Goal: Task Accomplishment & Management: Manage account settings

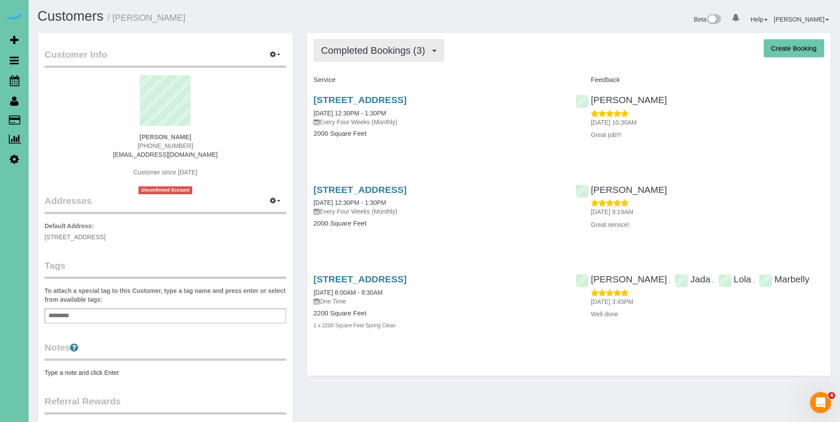
click at [403, 48] on span "Completed Bookings (3)" at bounding box center [375, 50] width 108 height 11
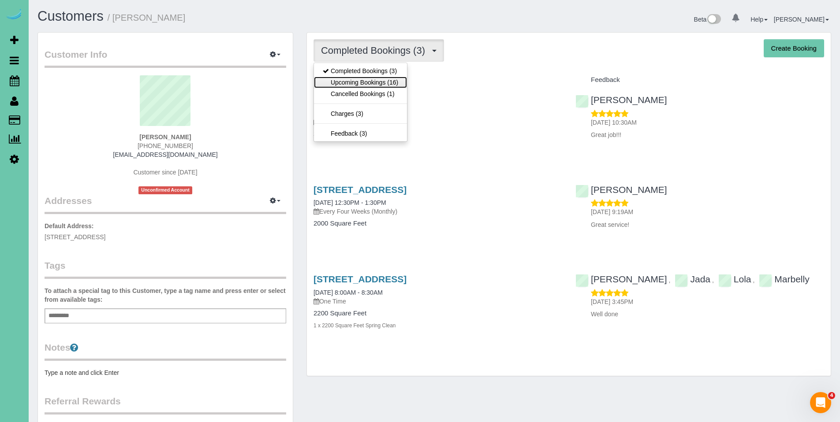
click at [375, 80] on link "Upcoming Bookings (16)" at bounding box center [360, 82] width 93 height 11
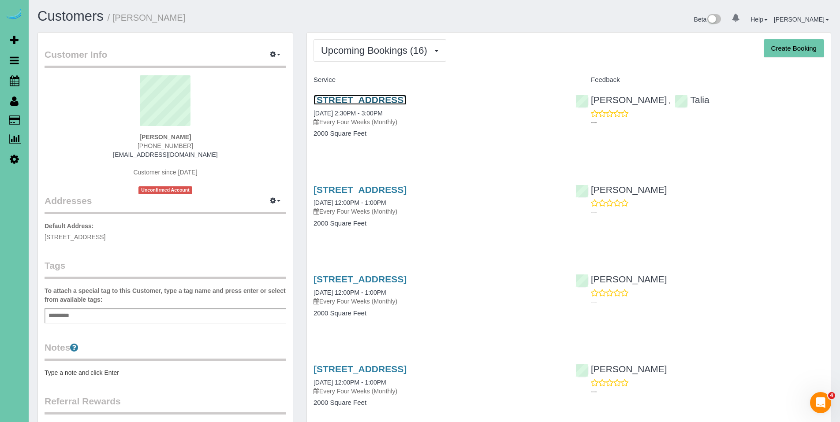
click at [378, 97] on link "2209 S 138th St, Omaha, NE 68144" at bounding box center [360, 100] width 93 height 10
click at [370, 95] on link "2209 S 138th St, Omaha, NE 68144" at bounding box center [360, 100] width 93 height 10
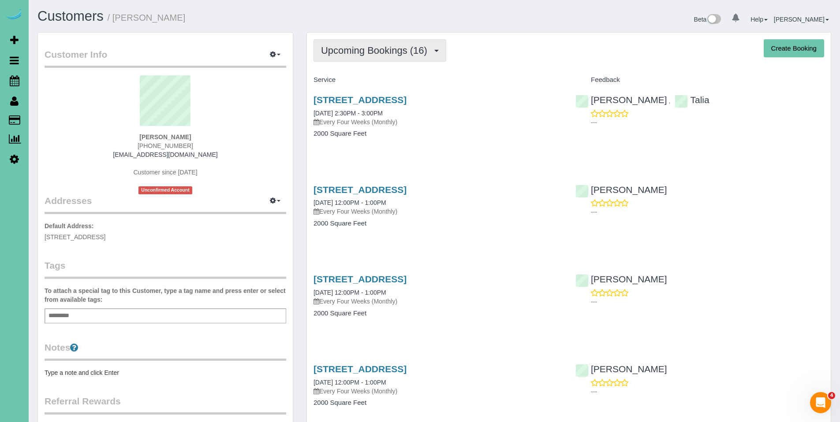
click at [370, 49] on span "Upcoming Bookings (16)" at bounding box center [376, 50] width 111 height 11
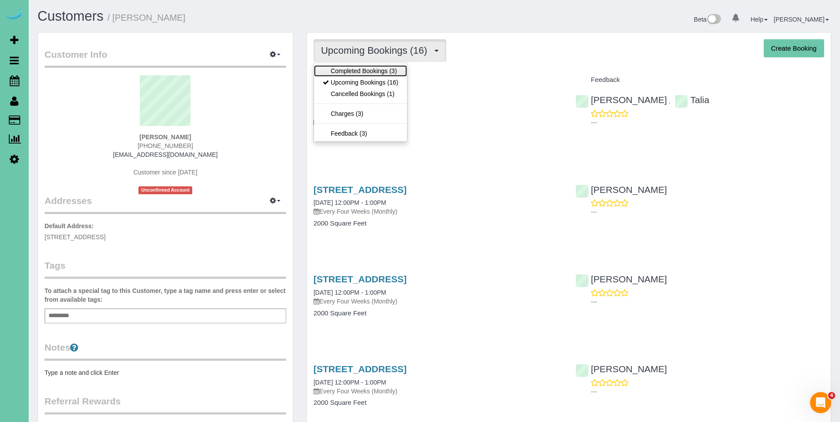
click at [366, 71] on link "Completed Bookings (3)" at bounding box center [360, 70] width 93 height 11
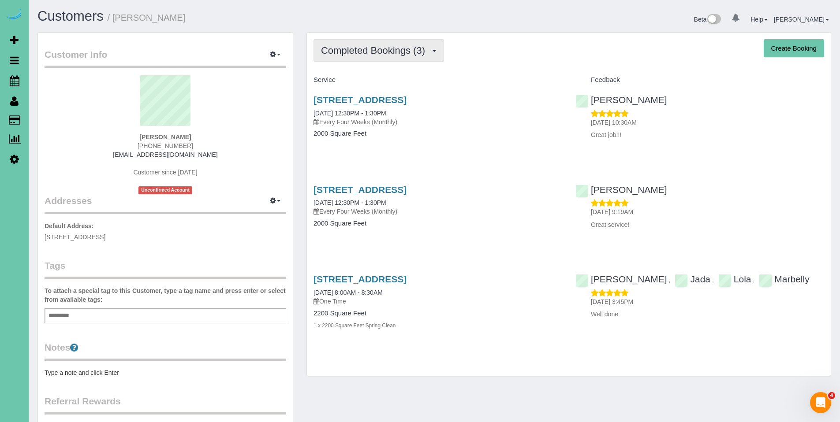
click at [366, 46] on span "Completed Bookings (3)" at bounding box center [375, 50] width 108 height 11
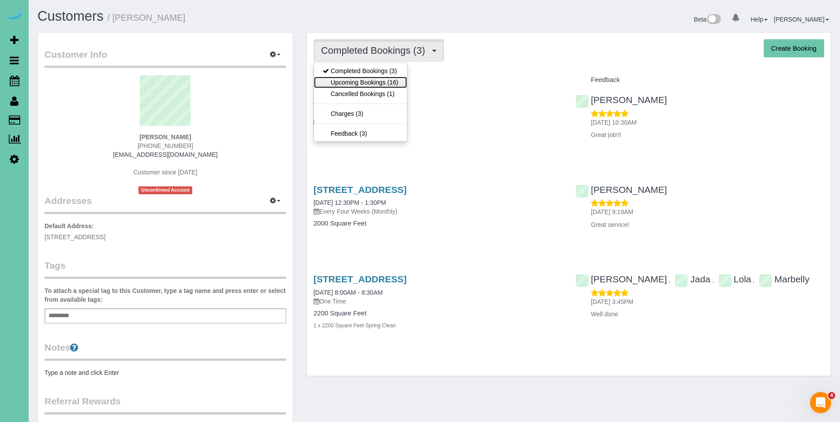
click at [362, 85] on link "Upcoming Bookings (16)" at bounding box center [360, 82] width 93 height 11
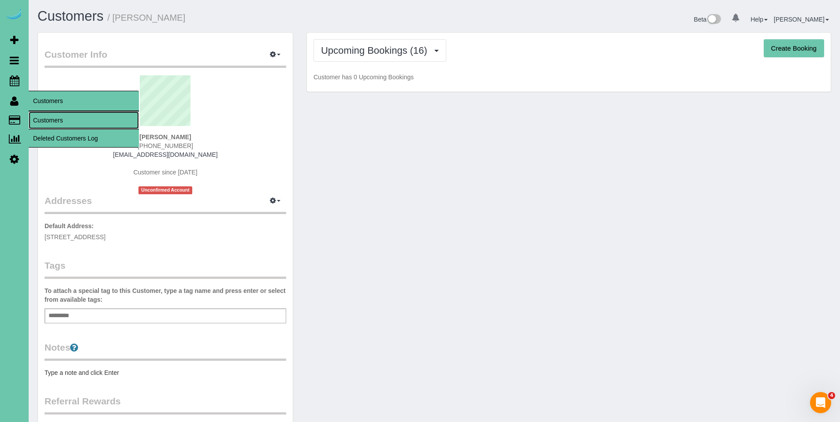
click at [52, 119] on link "Customers" at bounding box center [84, 121] width 110 height 18
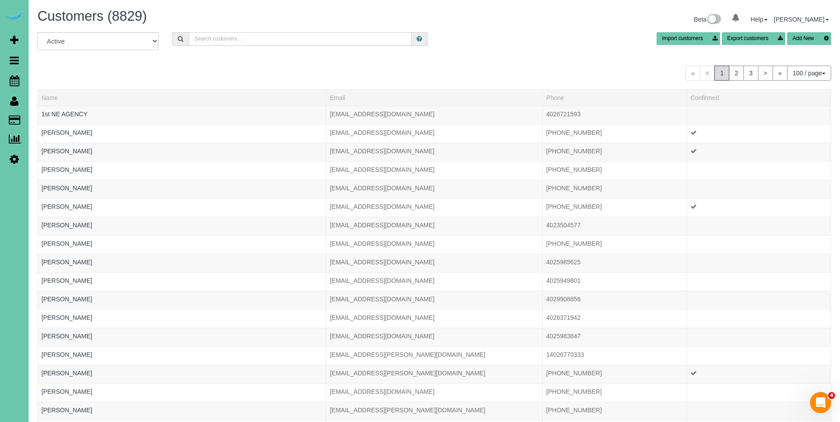
click at [269, 41] on input "text" at bounding box center [300, 39] width 223 height 14
type input "m"
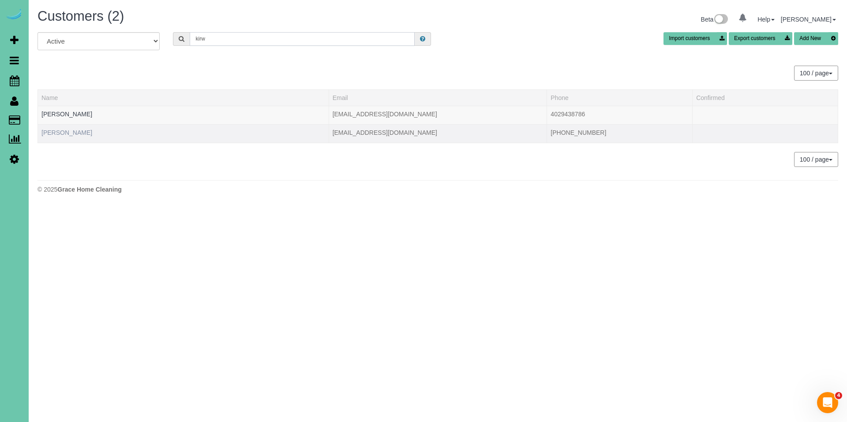
type input "kirw"
click at [68, 133] on link "Megan Kirwan" at bounding box center [66, 132] width 51 height 7
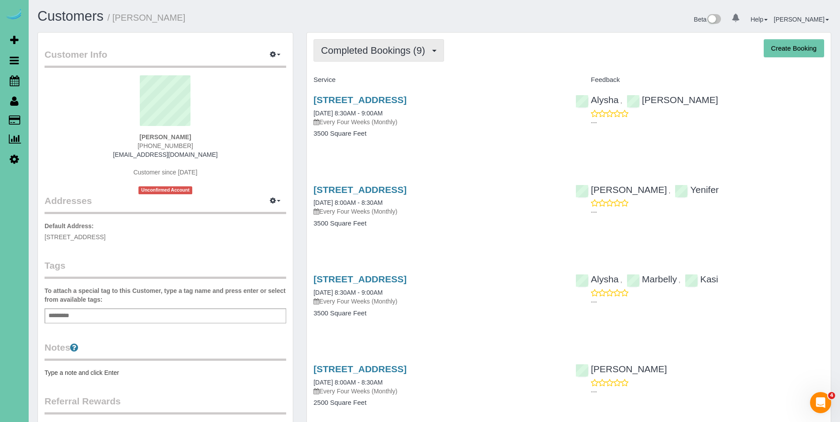
click at [376, 60] on button "Completed Bookings (9)" at bounding box center [379, 50] width 131 height 22
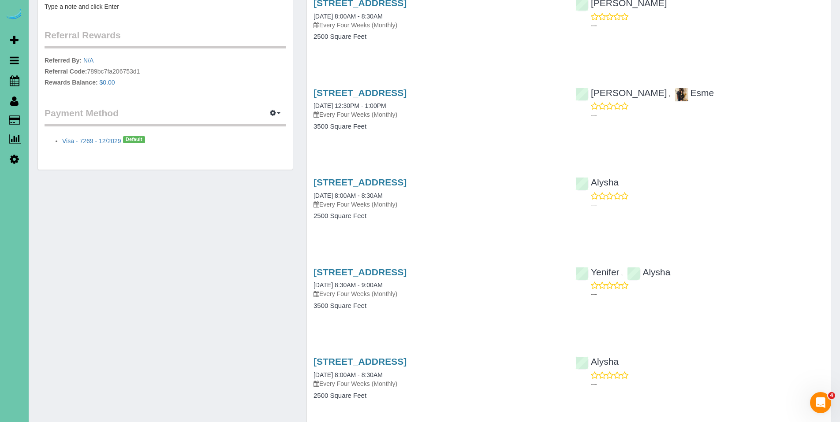
scroll to position [349, 0]
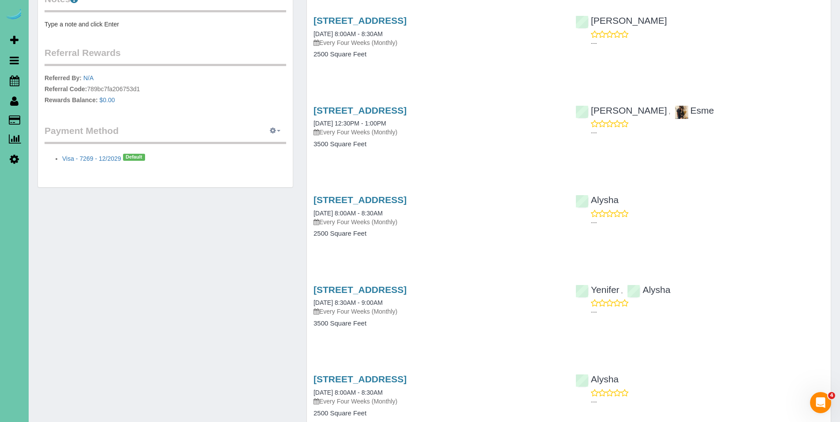
click at [275, 132] on icon "button" at bounding box center [273, 130] width 6 height 5
click at [254, 160] on link "Add Credit/Debit Card" at bounding box center [244, 158] width 82 height 11
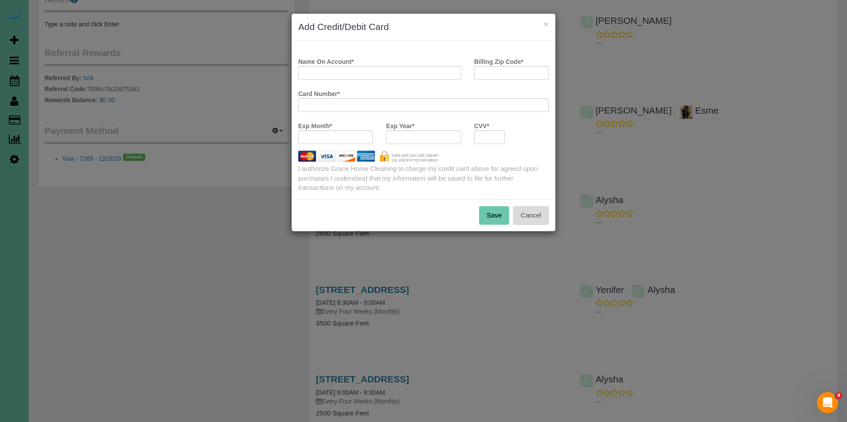
click at [531, 213] on button "Cancel" at bounding box center [531, 215] width 36 height 19
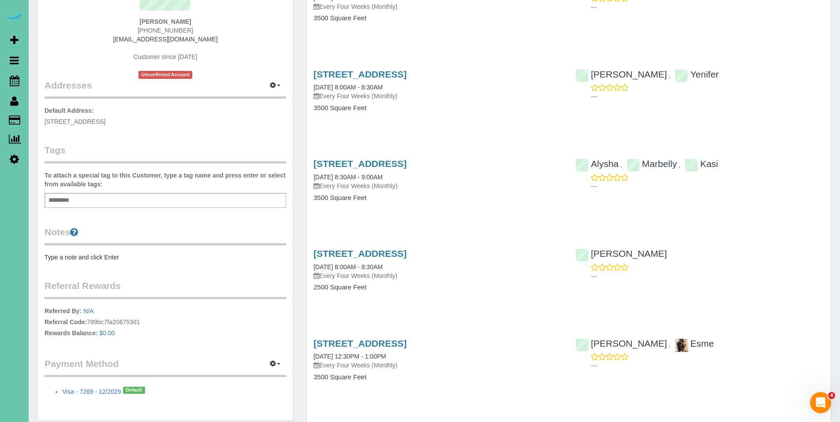
scroll to position [71, 0]
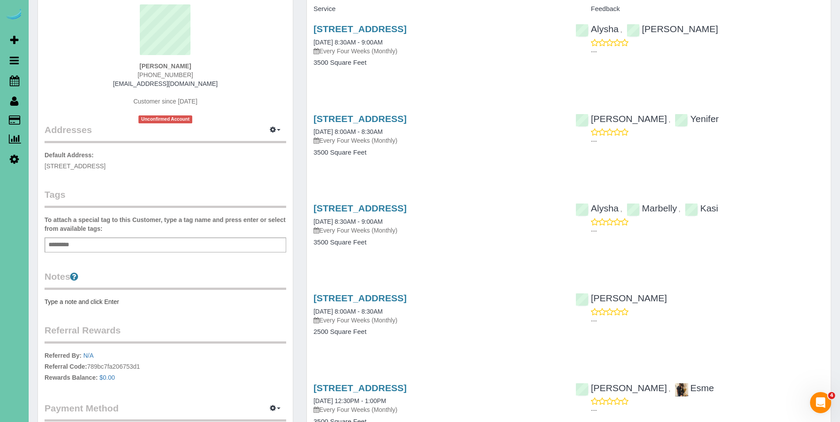
drag, startPoint x: 208, startPoint y: 66, endPoint x: 131, endPoint y: 63, distance: 77.7
click at [131, 63] on div "Megan Kirwan (712) 301-9175 megackerman99@gmail.com Customer since 2025 Unconfi…" at bounding box center [166, 63] width 242 height 119
copy strong "Megan Kirwan"
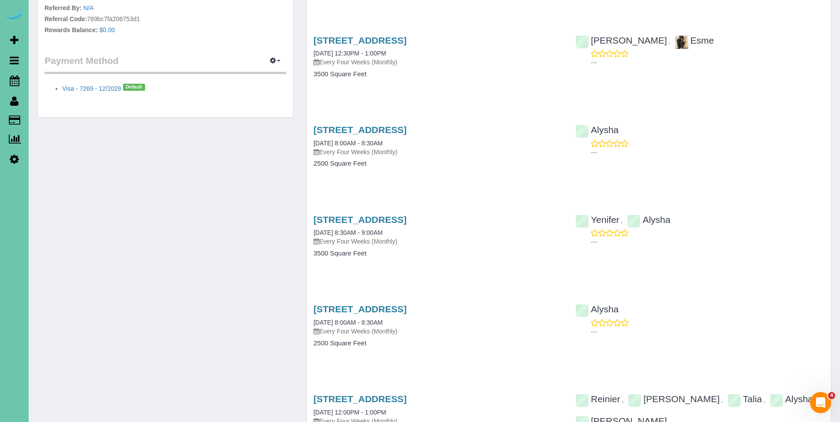
scroll to position [376, 0]
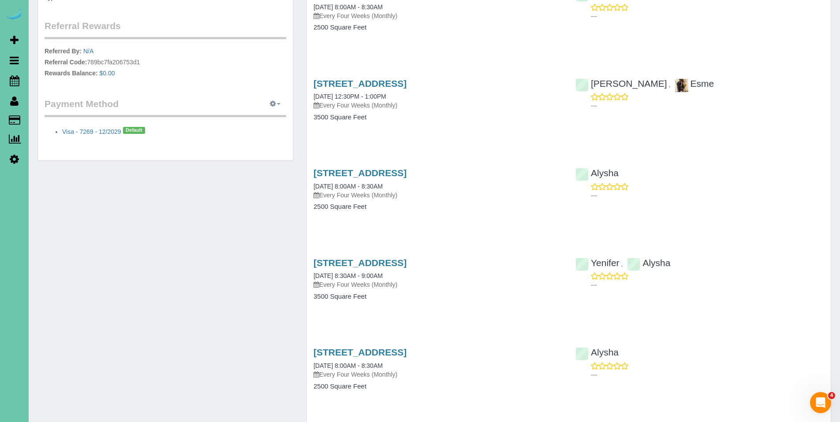
click at [277, 108] on button "button" at bounding box center [275, 104] width 22 height 14
click at [257, 127] on link "Add Credit/Debit Card" at bounding box center [244, 131] width 82 height 11
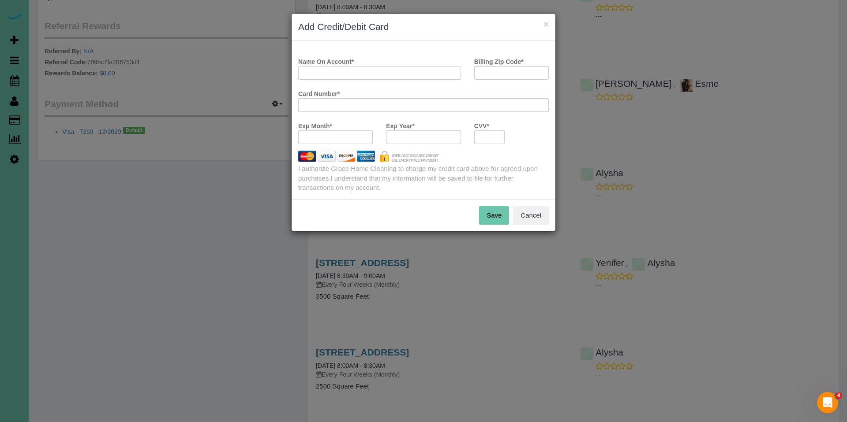
click at [369, 74] on input "Name On Account *" at bounding box center [379, 73] width 163 height 14
paste input "Megan Kirwan"
type input "Megan Kirwan"
click at [501, 75] on input "Billing Zip Code *" at bounding box center [511, 73] width 75 height 14
click at [518, 66] on div "Name On Account * Megan Kirwan Billing Zip Code * 68116 Card Number * Exp Month…" at bounding box center [423, 120] width 264 height 159
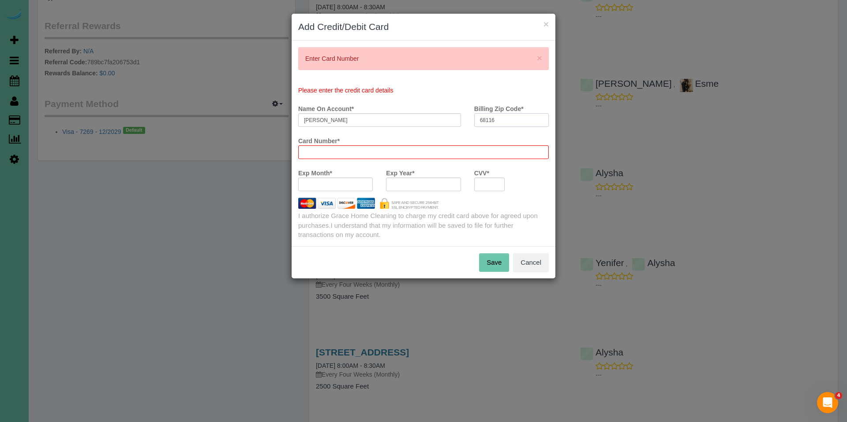
click at [524, 113] on input "68116" at bounding box center [511, 120] width 75 height 14
drag, startPoint x: 525, startPoint y: 120, endPoint x: 465, endPoint y: 118, distance: 60.0
click at [465, 118] on div "Name On Account * Megan Kirwan Billing Zip Code * 68116" at bounding box center [423, 117] width 264 height 32
type input "51106"
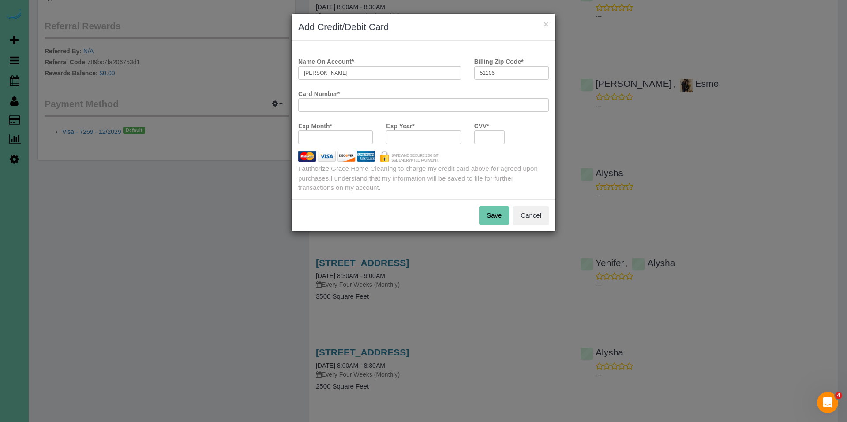
click at [334, 188] on div "Name On Account * Megan Kirwan Billing Zip Code * 51106 Card Number * Exp Month…" at bounding box center [423, 123] width 250 height 138
click at [415, 141] on div at bounding box center [423, 138] width 75 height 14
click at [494, 219] on button "Save" at bounding box center [494, 215] width 30 height 19
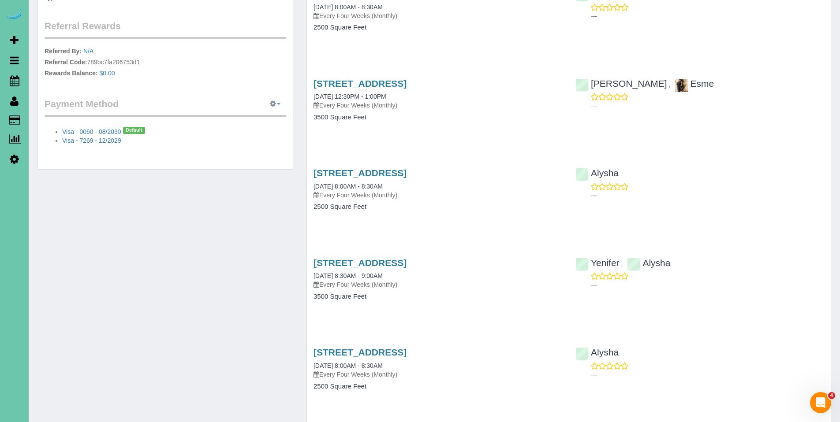
click at [274, 106] on icon "button" at bounding box center [273, 103] width 6 height 5
click at [253, 119] on link "View Payment Methods" at bounding box center [244, 120] width 82 height 11
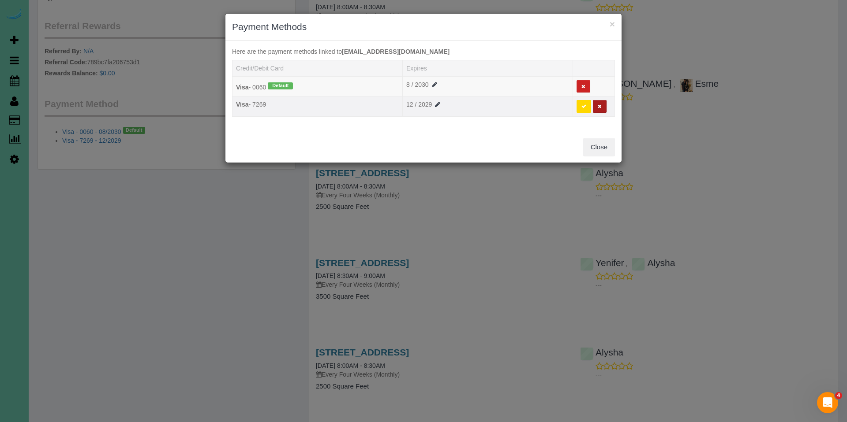
click at [602, 107] on button at bounding box center [600, 106] width 14 height 13
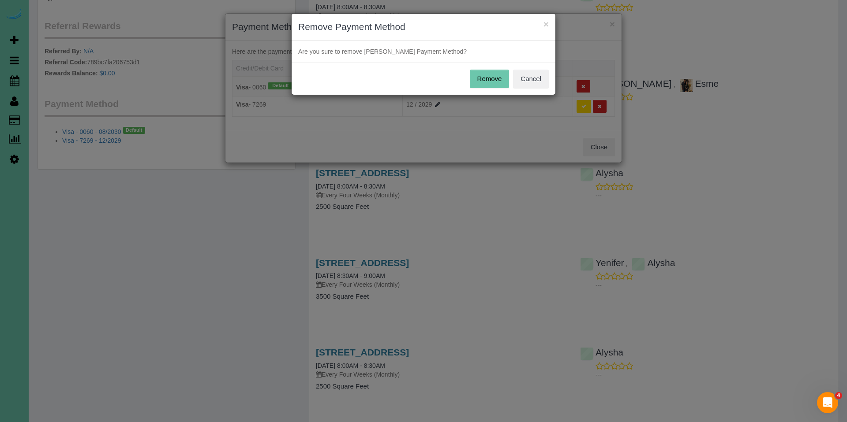
click at [495, 85] on button "Remove" at bounding box center [490, 79] width 40 height 19
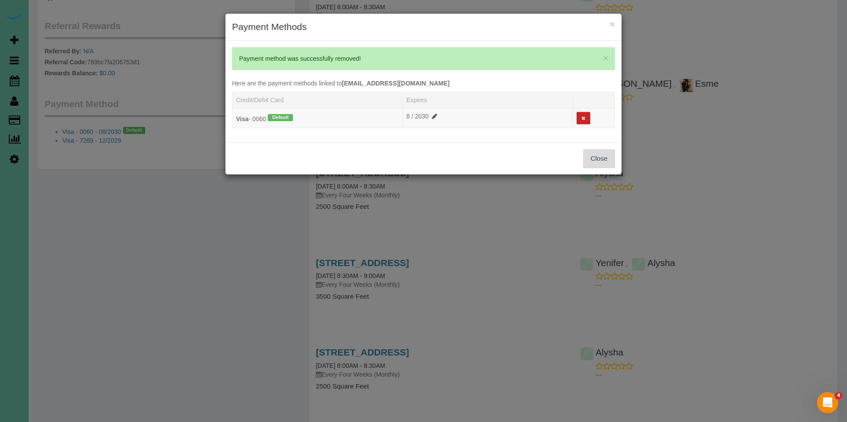
click at [602, 163] on button "Close" at bounding box center [599, 158] width 32 height 19
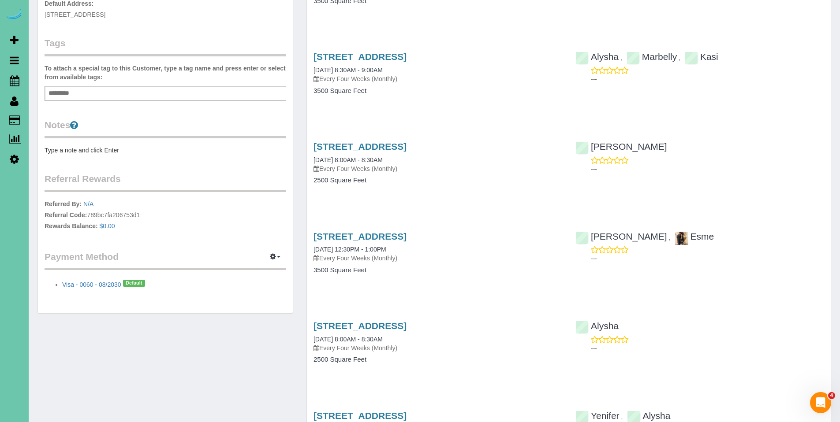
scroll to position [0, 0]
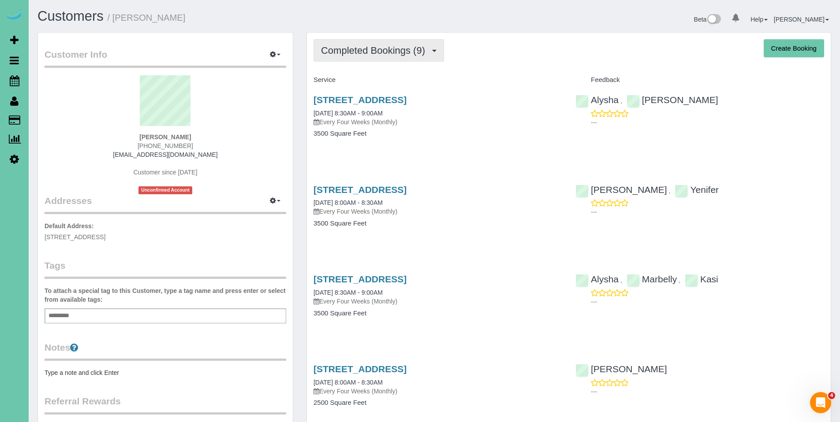
click at [375, 59] on button "Completed Bookings (9)" at bounding box center [379, 50] width 131 height 22
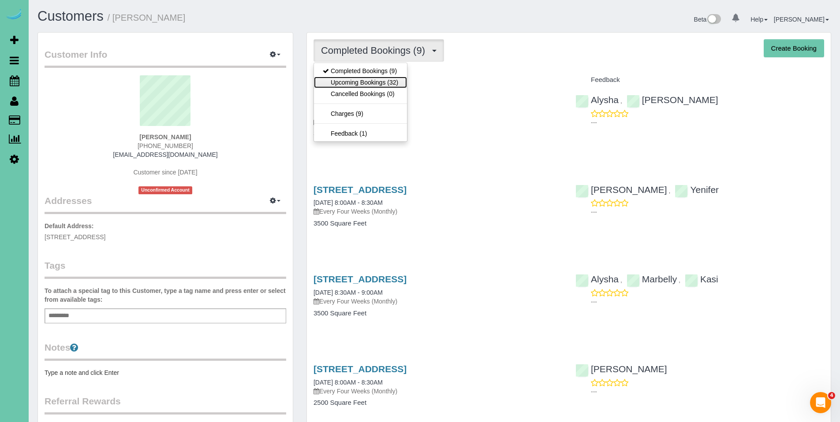
click at [359, 82] on link "Upcoming Bookings (32)" at bounding box center [360, 82] width 93 height 11
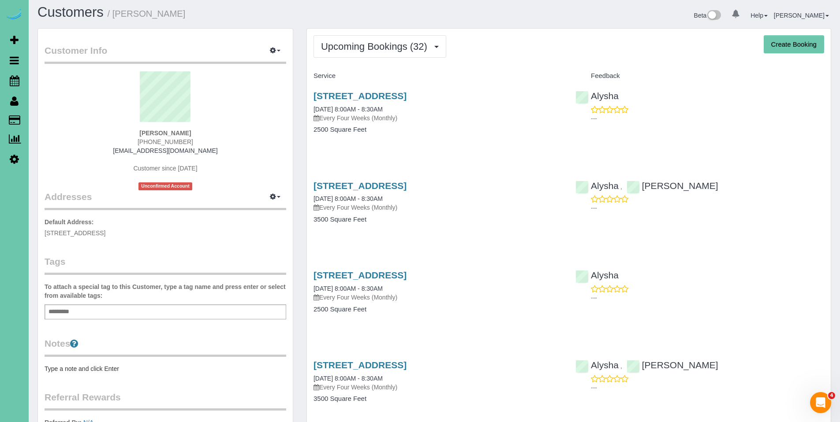
scroll to position [4, 0]
click at [376, 95] on link "6408 N 153rd St, Omaha, NE 68116" at bounding box center [360, 95] width 93 height 10
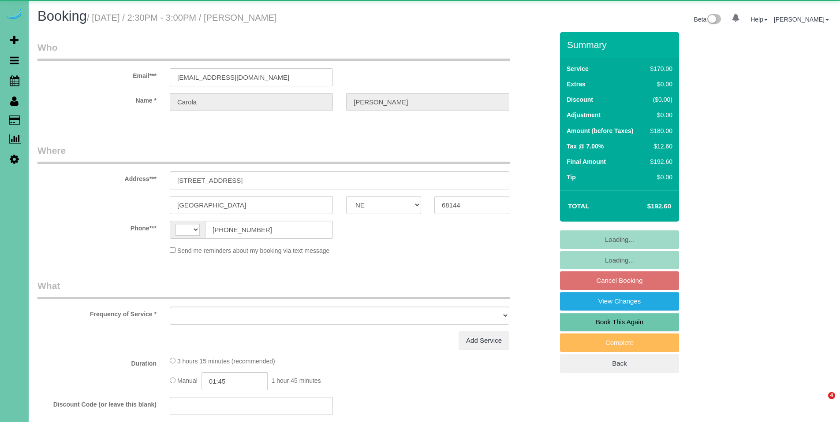
select select "NE"
select select "string:[GEOGRAPHIC_DATA]"
select select "object:650"
select select "string:fspay-a53dde05-0d83-4dfe-9422-e793bed1ee9f"
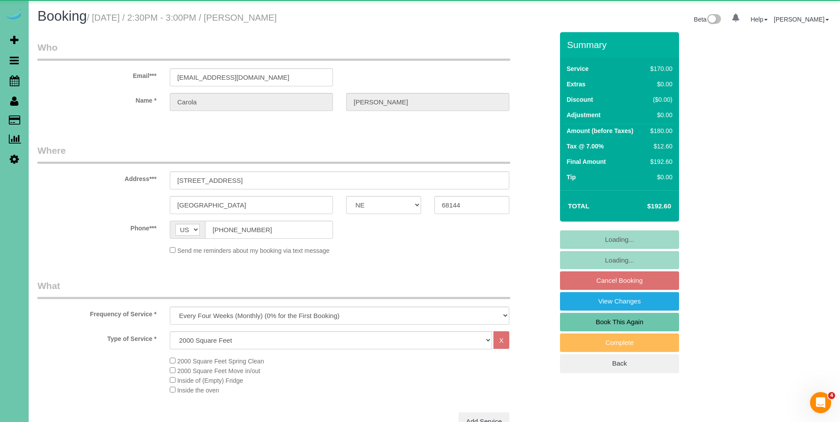
select select "object:654"
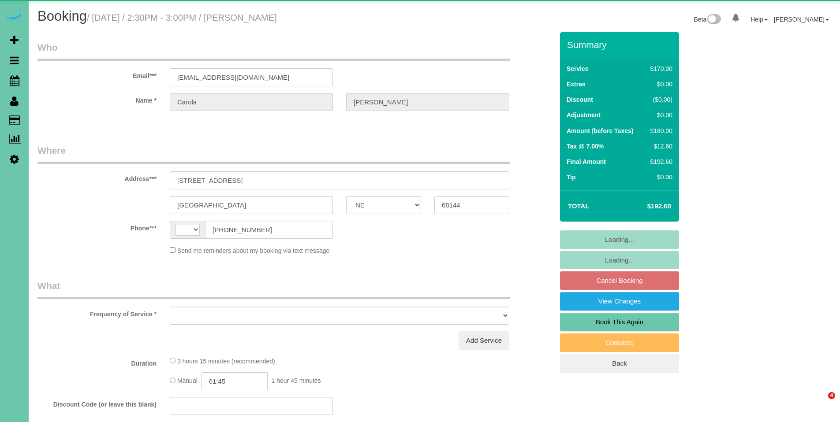
select select "NE"
select select "string:[GEOGRAPHIC_DATA]"
select select "object:654"
select select "string:fspay-a53dde05-0d83-4dfe-9422-e793bed1ee9f"
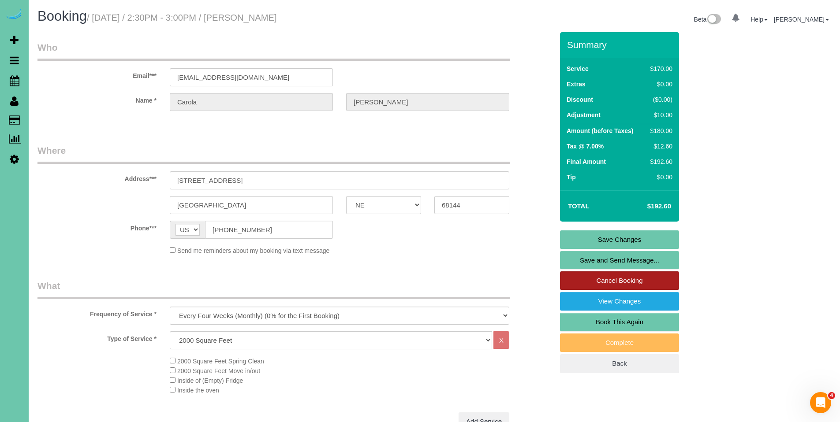
click at [618, 280] on link "Cancel Booking" at bounding box center [619, 281] width 119 height 19
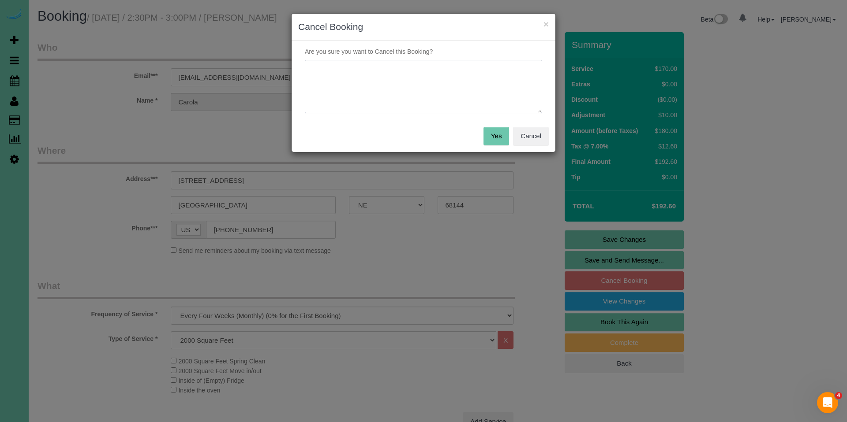
click at [389, 63] on textarea at bounding box center [423, 87] width 237 height 54
click at [468, 79] on textarea at bounding box center [423, 87] width 237 height 54
click at [459, 79] on textarea at bounding box center [423, 87] width 237 height 54
type textarea "Her daughter is going to help her clean moving forward."
click at [498, 129] on button "Yes" at bounding box center [496, 136] width 26 height 19
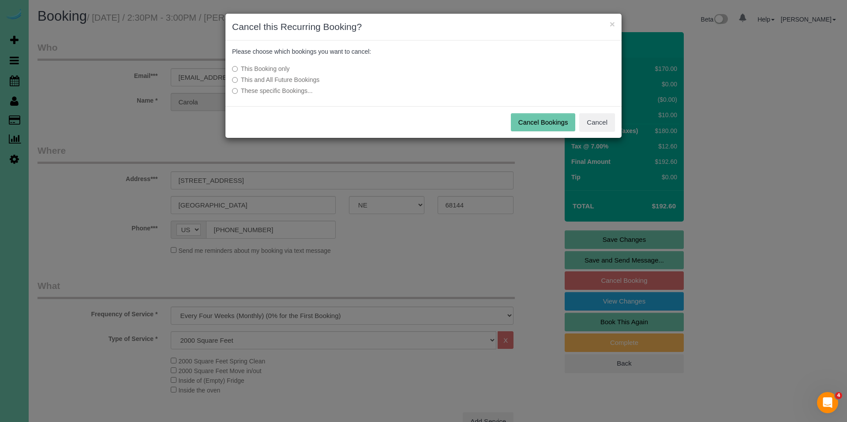
click at [286, 81] on label "This and All Future Bookings" at bounding box center [357, 79] width 251 height 9
click at [535, 120] on button "Cancel Bookings" at bounding box center [543, 122] width 65 height 19
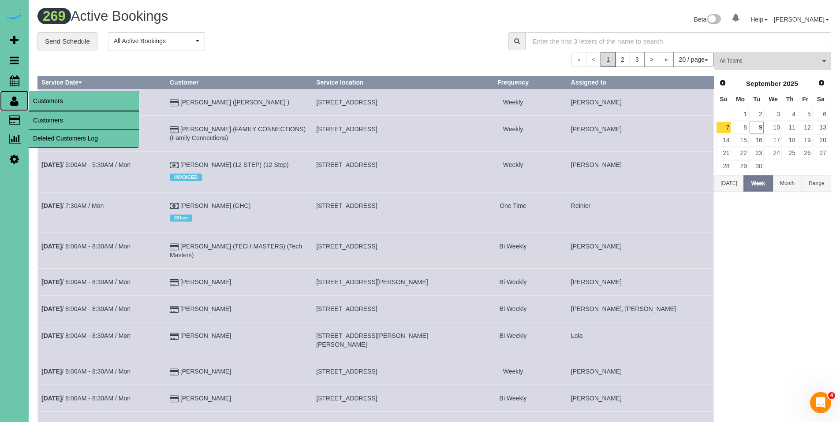
click at [12, 103] on icon at bounding box center [14, 101] width 8 height 11
click at [52, 118] on link "Customers" at bounding box center [84, 121] width 110 height 18
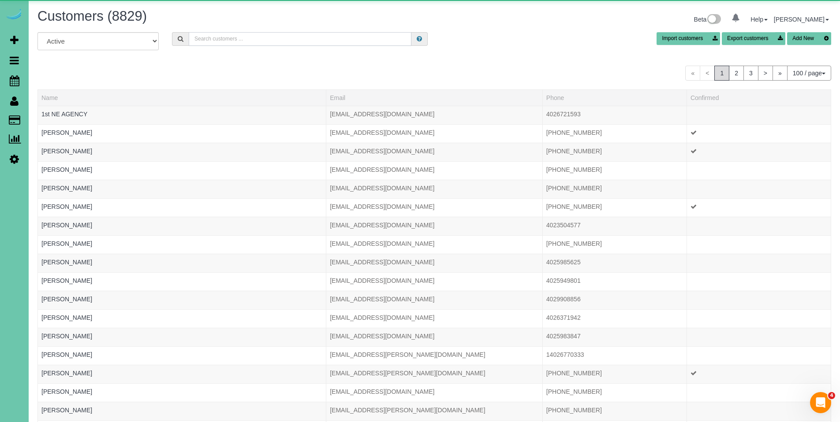
click at [294, 37] on input "text" at bounding box center [300, 39] width 223 height 14
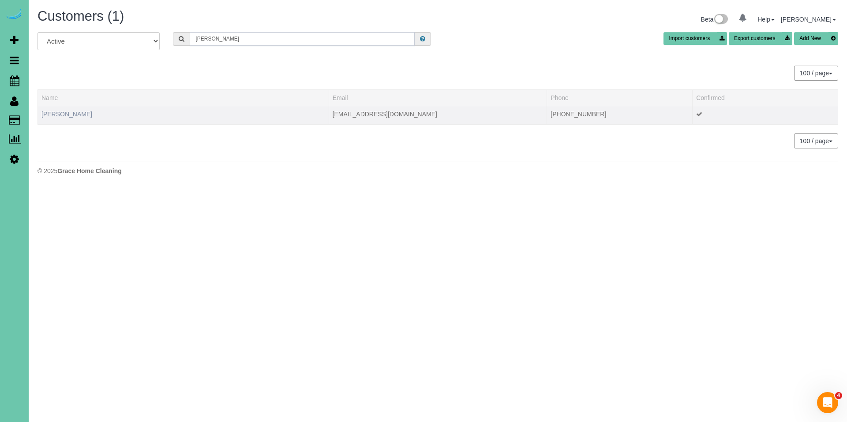
type input "greg sch"
click at [69, 114] on link "Greg Schuett" at bounding box center [66, 114] width 51 height 7
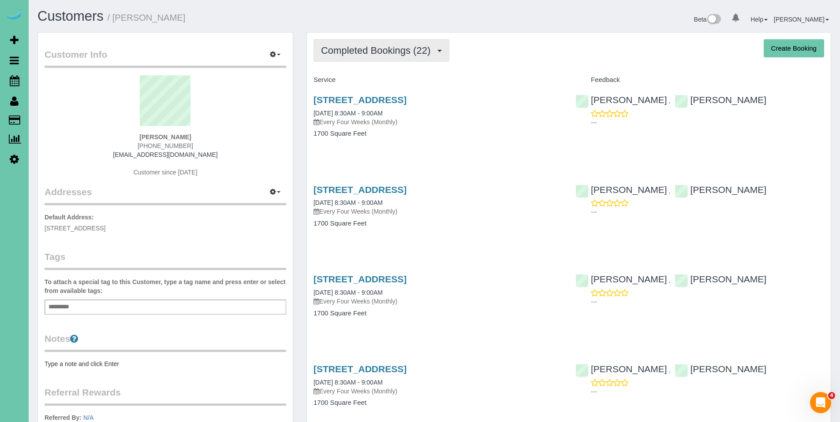
click at [407, 51] on span "Completed Bookings (22)" at bounding box center [378, 50] width 114 height 11
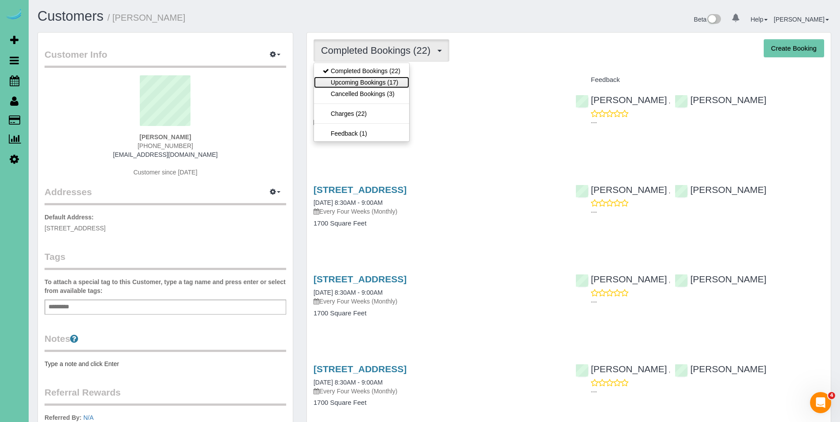
click at [374, 79] on link "Upcoming Bookings (17)" at bounding box center [361, 82] width 95 height 11
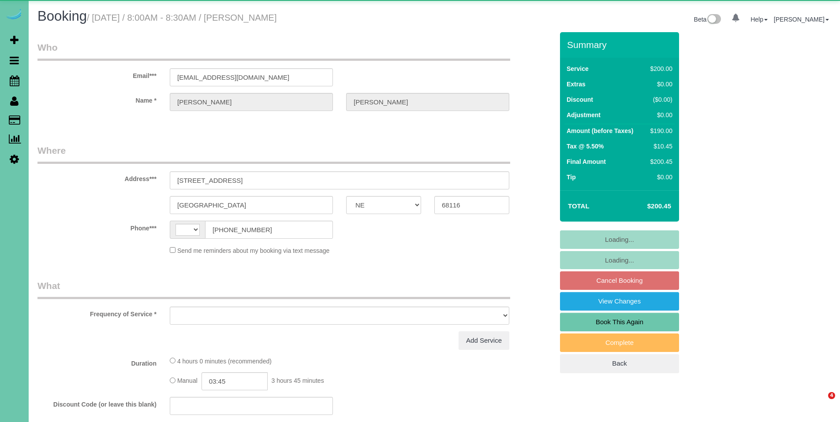
select select "NE"
select select "string:[GEOGRAPHIC_DATA]"
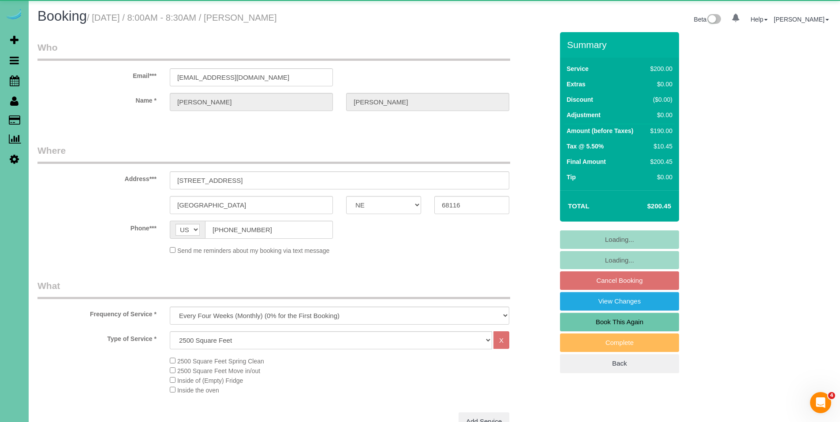
select select "object:671"
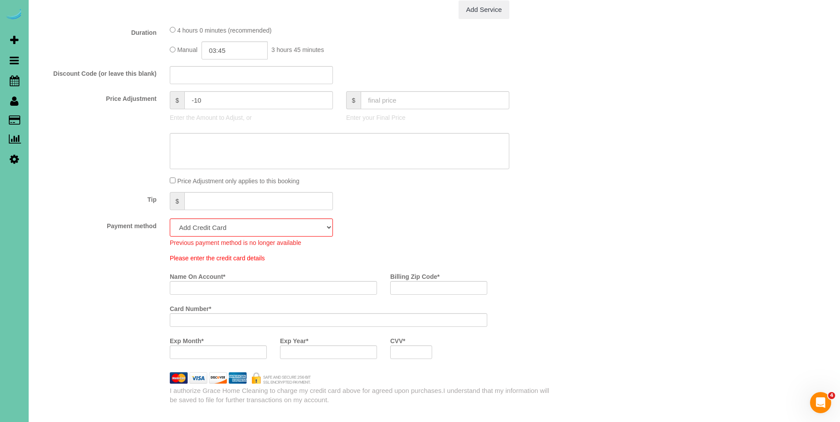
scroll to position [578, 0]
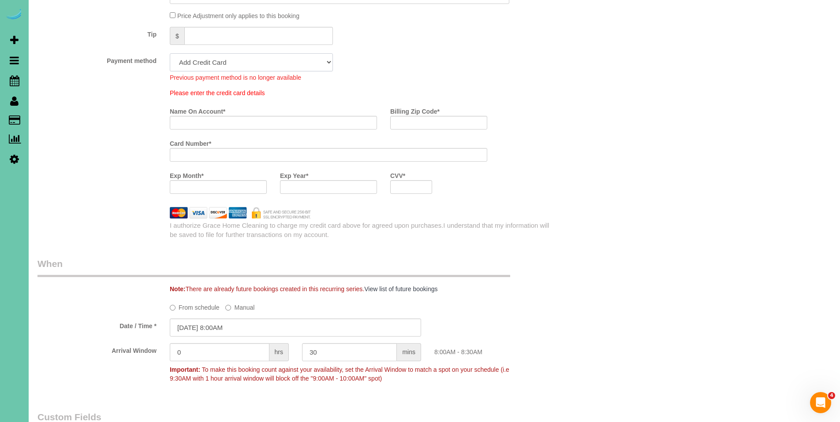
click at [257, 57] on select "Visa - 0060 - 08/2030 (Default) Add Credit Card ─────────────── Cash Check Payp…" at bounding box center [251, 62] width 163 height 18
select select "string:fspay-a84db847-54dd-4f2c-a796-2c03ceefec5c"
click at [170, 53] on select "Visa - 0060 - 08/2030 (Default) Add Credit Card ─────────────── Cash Check Payp…" at bounding box center [251, 62] width 163 height 18
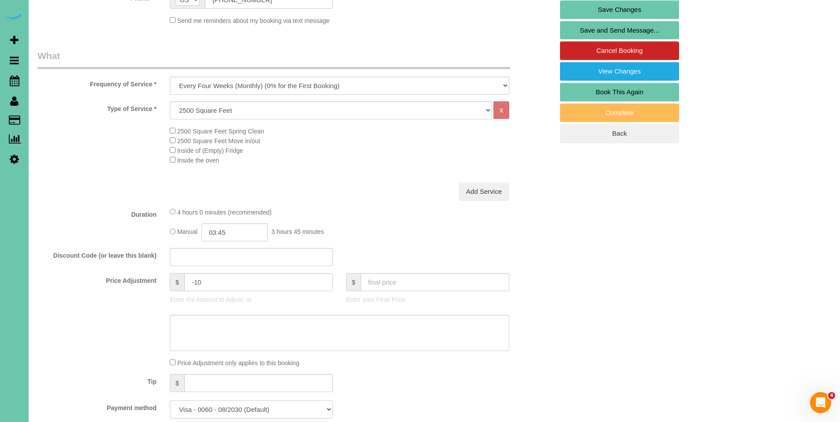
scroll to position [185, 0]
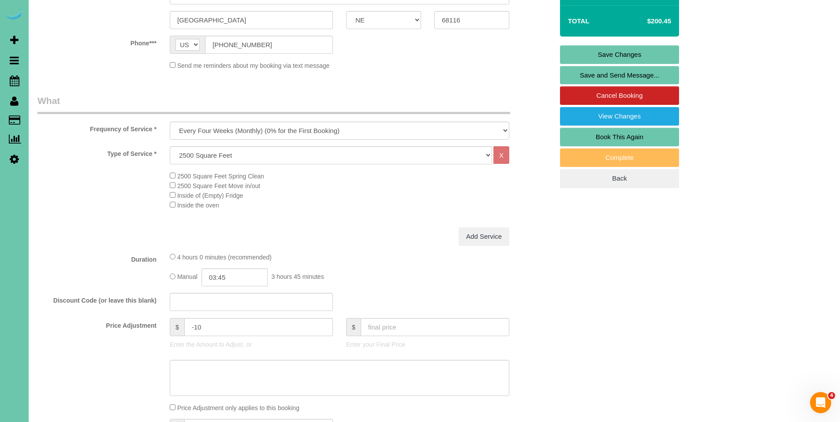
click at [612, 53] on link "Save Changes" at bounding box center [619, 54] width 119 height 19
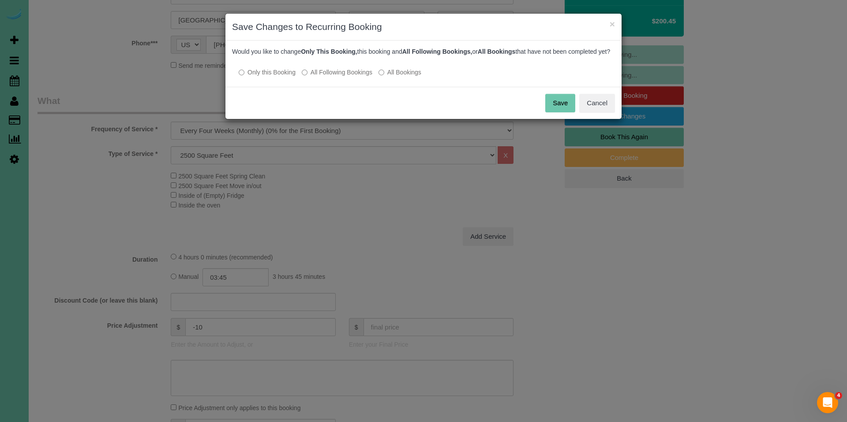
click at [364, 77] on label "All Following Bookings" at bounding box center [337, 72] width 71 height 9
click at [556, 112] on button "Save" at bounding box center [560, 103] width 30 height 19
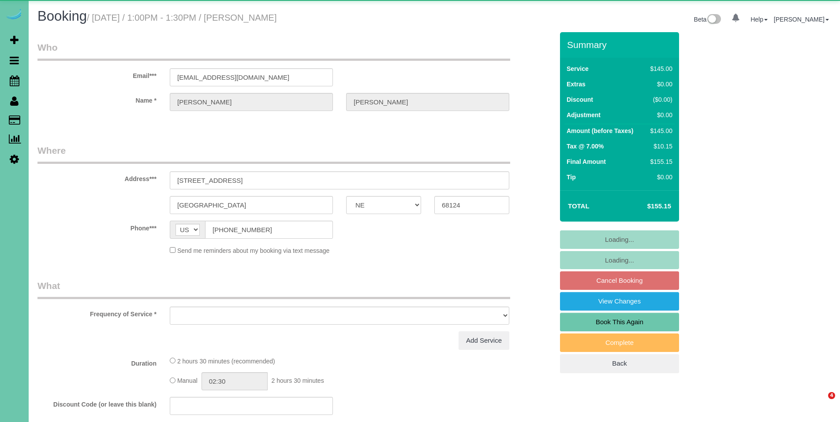
select select "NE"
select select "object:636"
select select "string:fspay-9a659ca0-0193-4c72-8809-7cfd66b8df4e"
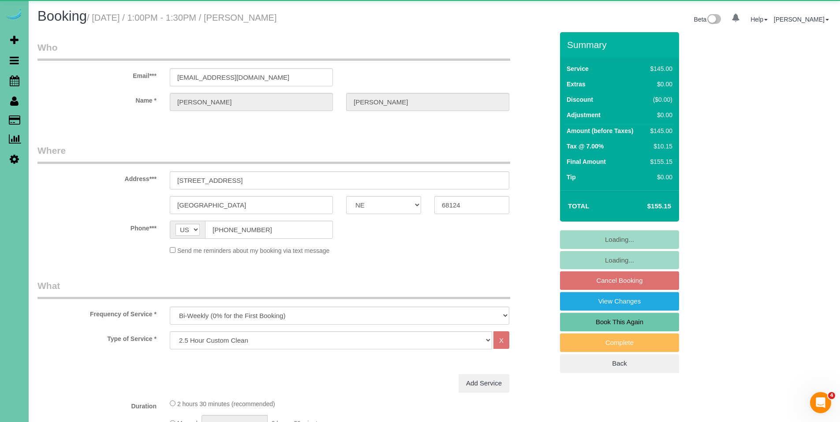
select select "number:37"
select select "number:43"
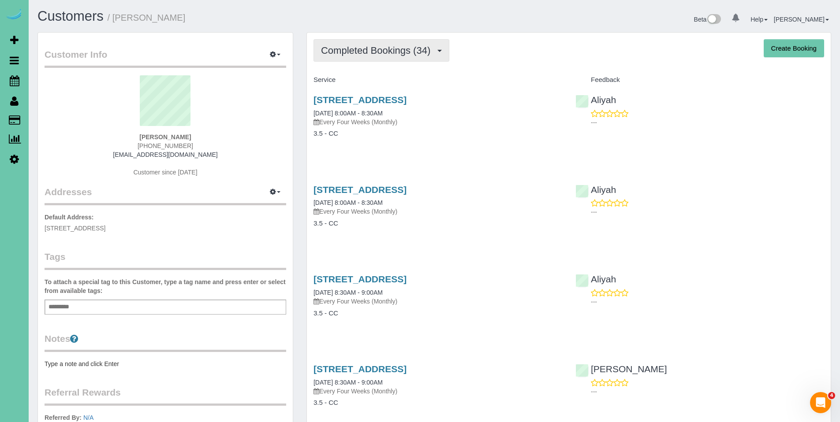
click at [385, 52] on span "Completed Bookings (34)" at bounding box center [378, 50] width 114 height 11
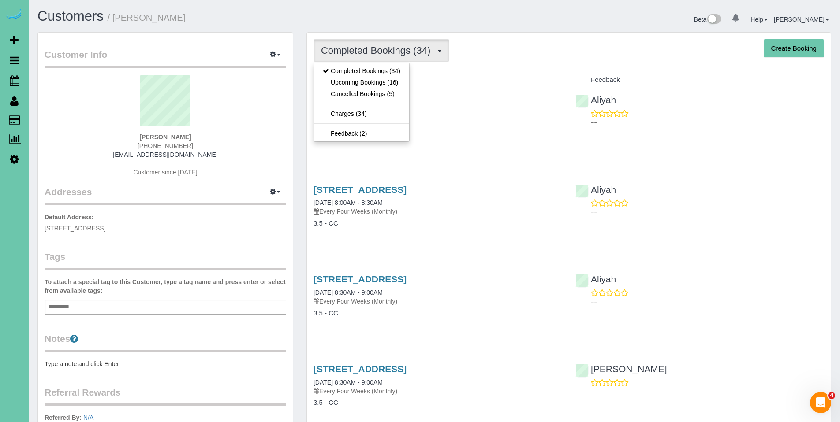
click at [385, 52] on span "Completed Bookings (34)" at bounding box center [378, 50] width 114 height 11
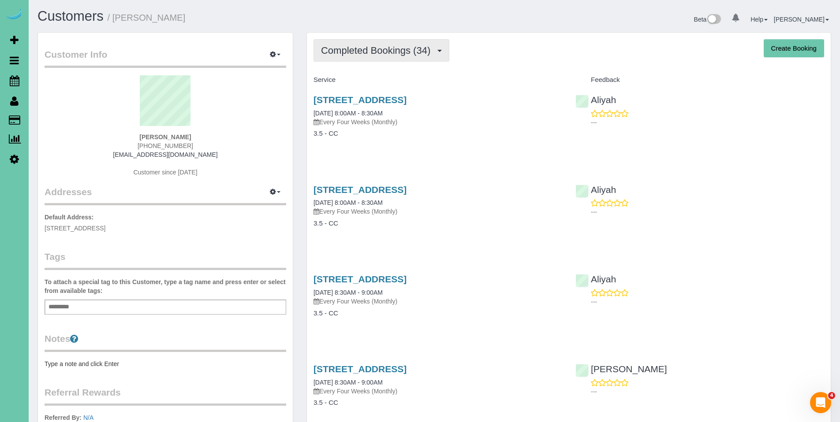
click at [374, 56] on span "Completed Bookings (34)" at bounding box center [378, 50] width 114 height 11
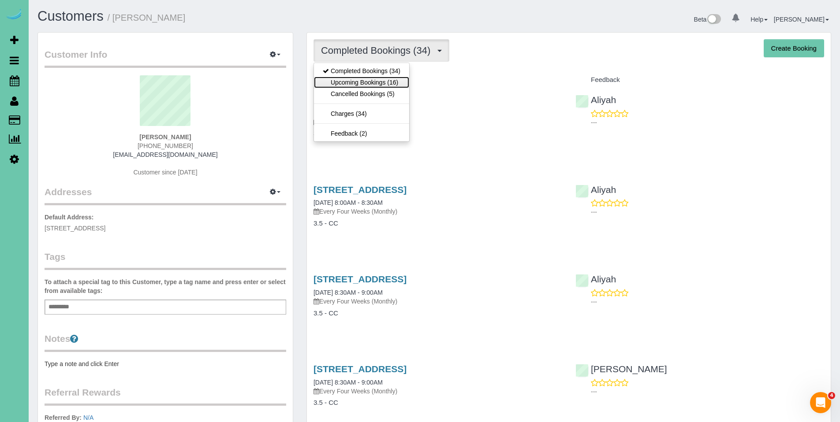
click at [362, 83] on link "Upcoming Bookings (16)" at bounding box center [361, 82] width 95 height 11
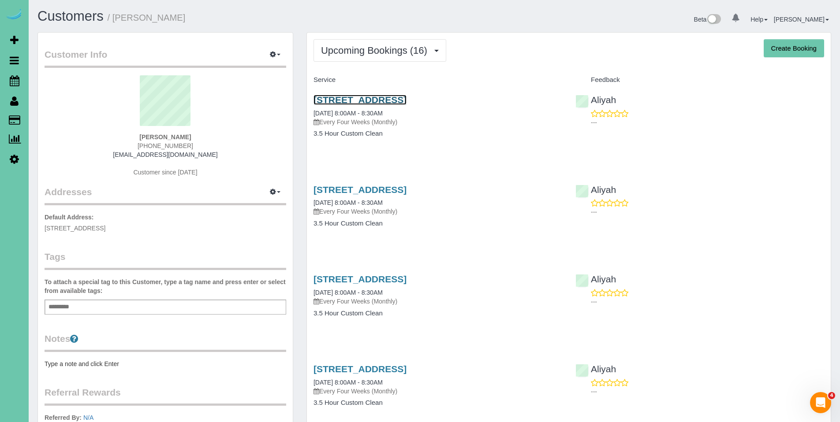
click at [377, 101] on link "4943 S 197th St, Omaha, NE 68135" at bounding box center [360, 100] width 93 height 10
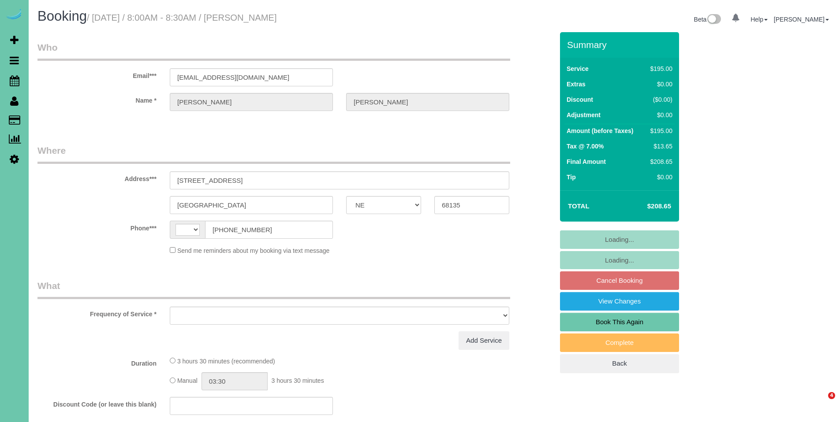
select select "NE"
select select "string:[GEOGRAPHIC_DATA]"
select select "object:617"
select select "string:fspay-507a5828-aacc-45cc-b084-482083841cbd"
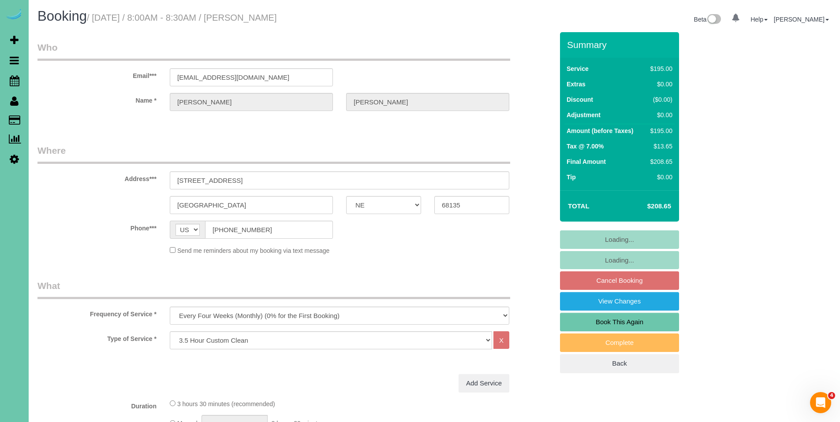
select select "object:707"
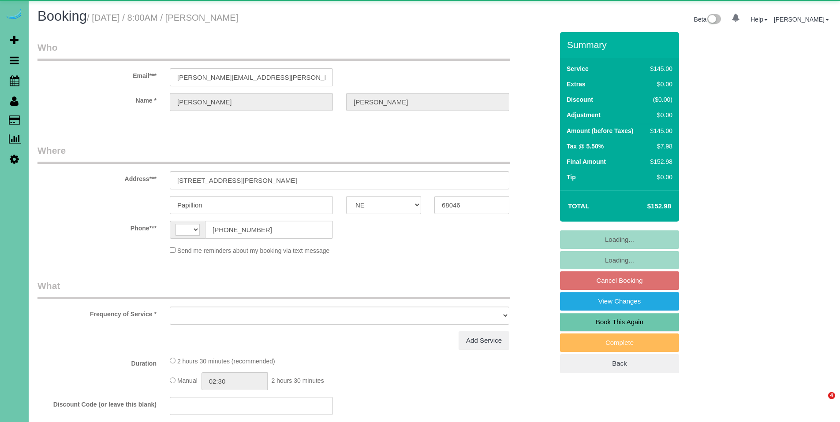
select select "NE"
select select "string:US"
select select "object:617"
select select "string:fspay-5523b233-093c-45dd-bf8a-41704c9dc83e"
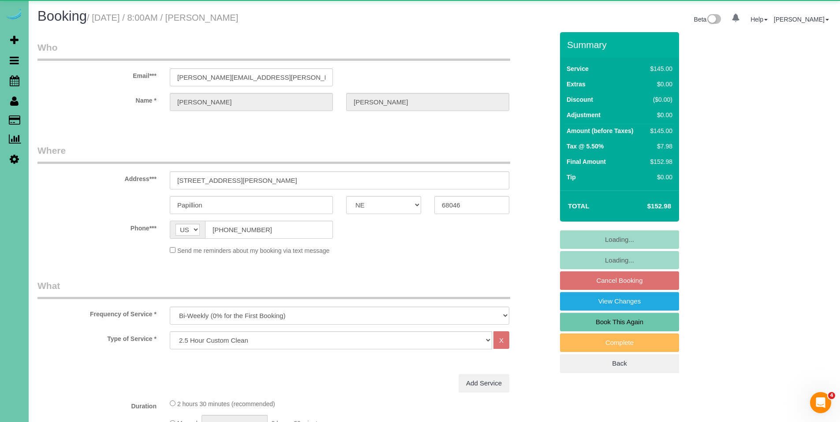
select select "object:704"
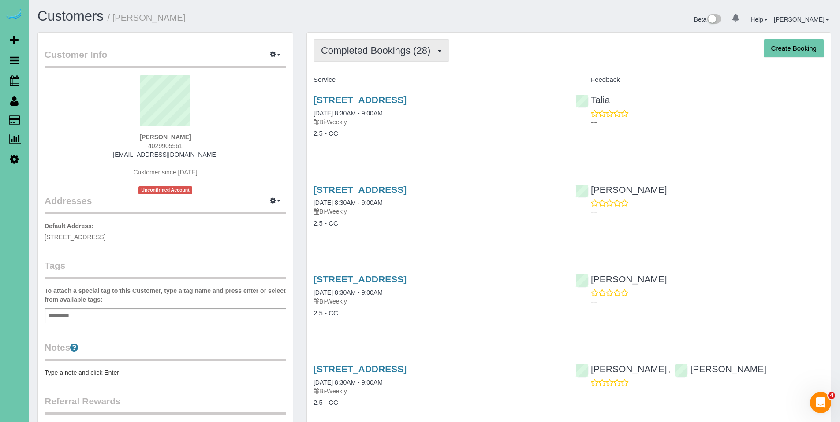
click at [394, 56] on button "Completed Bookings (28)" at bounding box center [382, 50] width 136 height 22
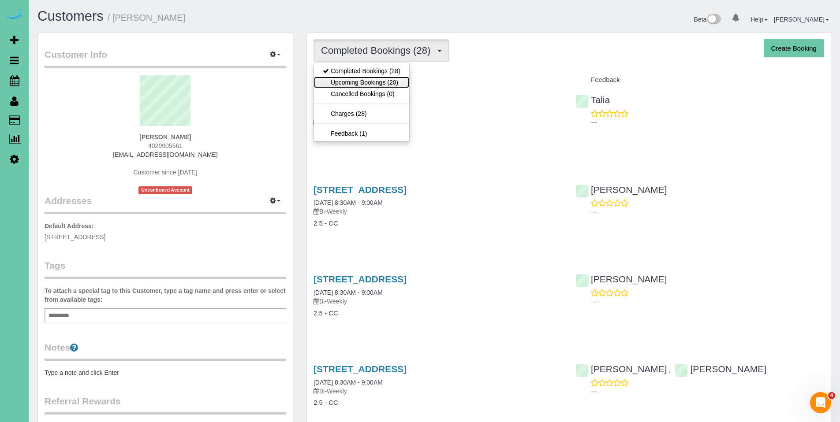
click at [375, 81] on link "Upcoming Bookings (20)" at bounding box center [361, 82] width 95 height 11
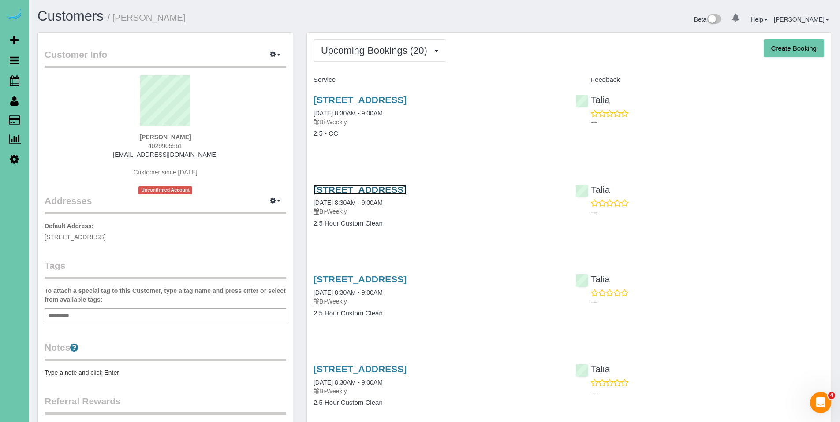
click at [407, 191] on link "[STREET_ADDRESS]" at bounding box center [360, 190] width 93 height 10
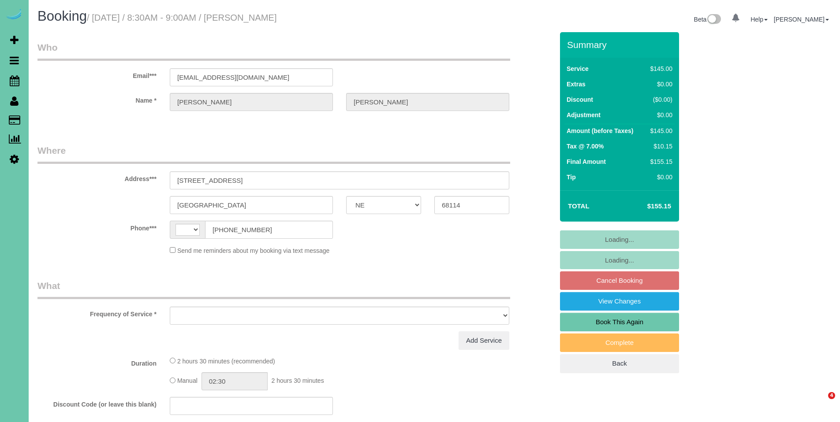
select select "NE"
select select "string:[GEOGRAPHIC_DATA]"
select select "object:617"
select select "string:fspay-9db31b2b-d0d6-4eb2-8040-48e7b04db256"
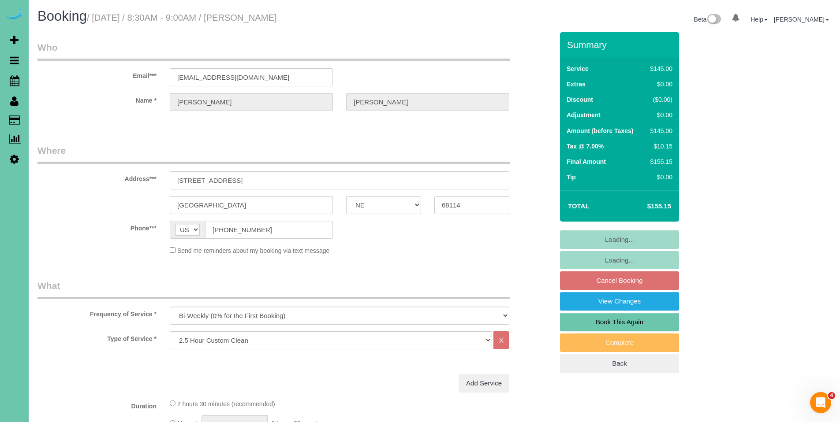
select select "object:636"
select select "number:36"
select select "number:41"
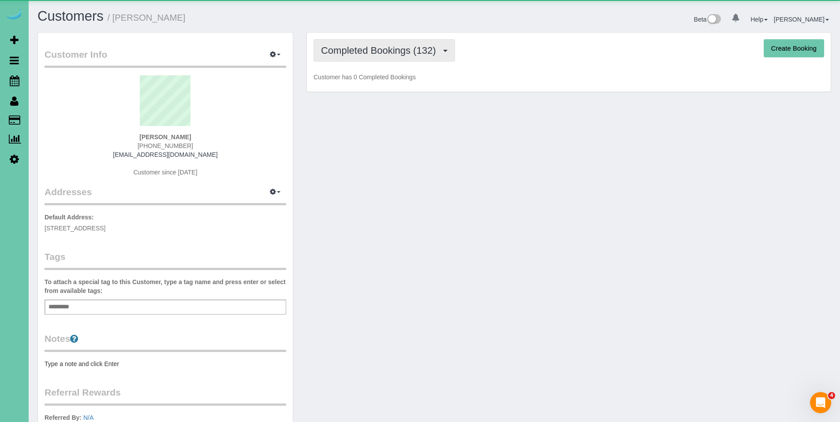
click at [390, 41] on button "Completed Bookings (132)" at bounding box center [385, 50] width 142 height 22
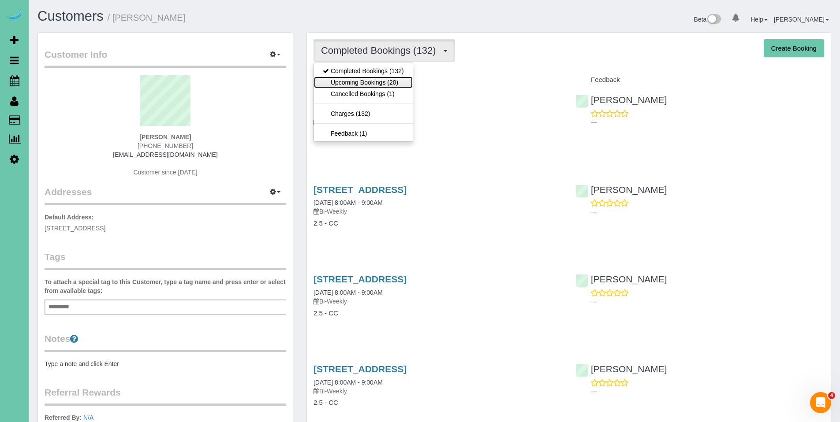
click at [374, 78] on link "Upcoming Bookings (20)" at bounding box center [363, 82] width 99 height 11
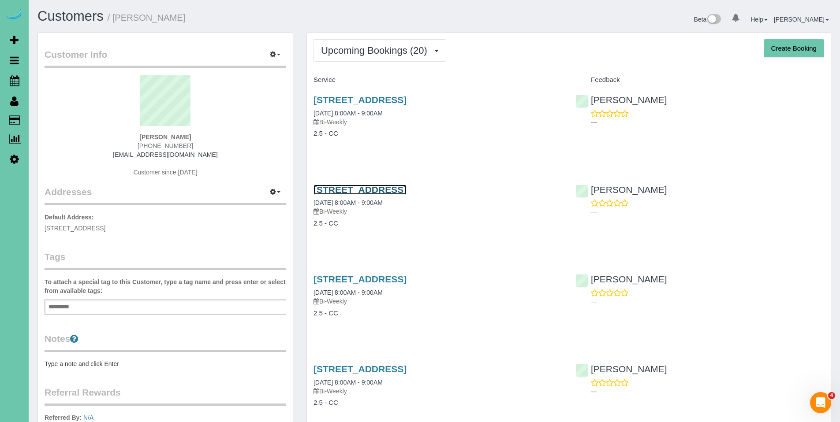
click at [407, 193] on link "4416 North 185th Street, Elkhorn, NE 68022" at bounding box center [360, 190] width 93 height 10
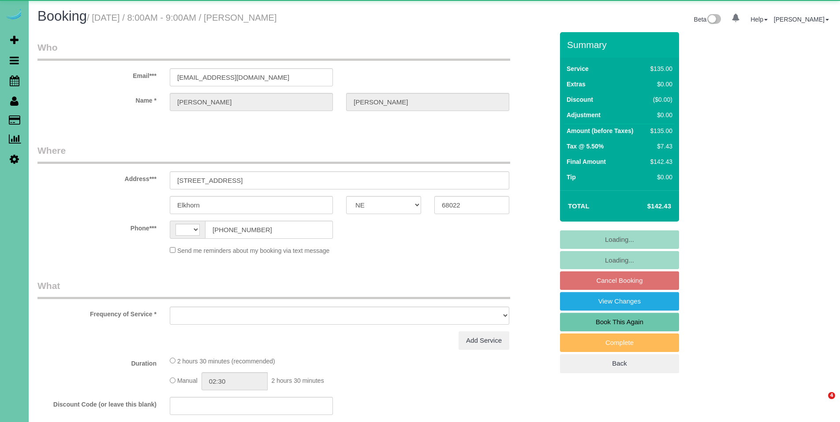
select select "NE"
select select "string:[GEOGRAPHIC_DATA]"
select select "object:617"
select select "string:fspay-6bc6a3fd-bab6-4b07-8e26-39e55a8a02cb"
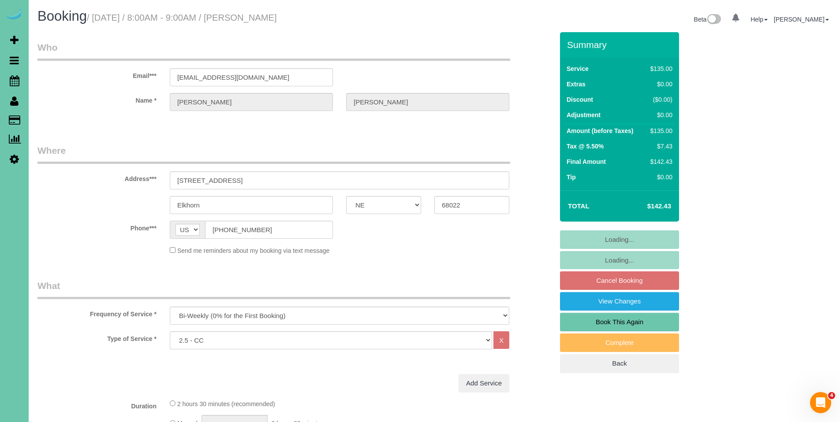
select select "object:690"
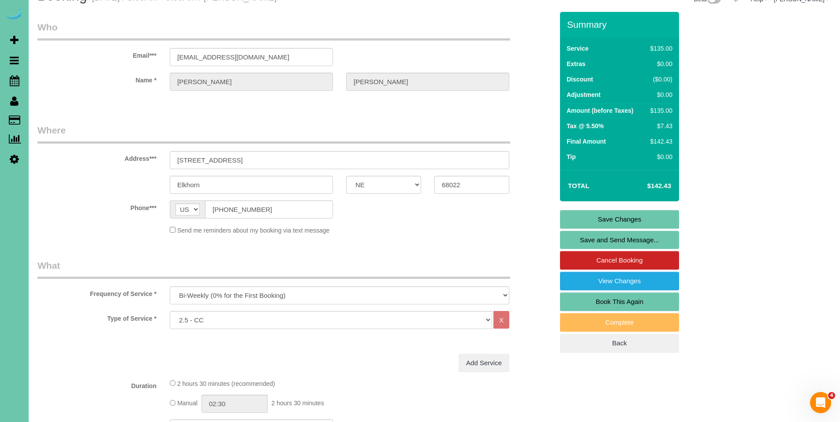
scroll to position [28, 0]
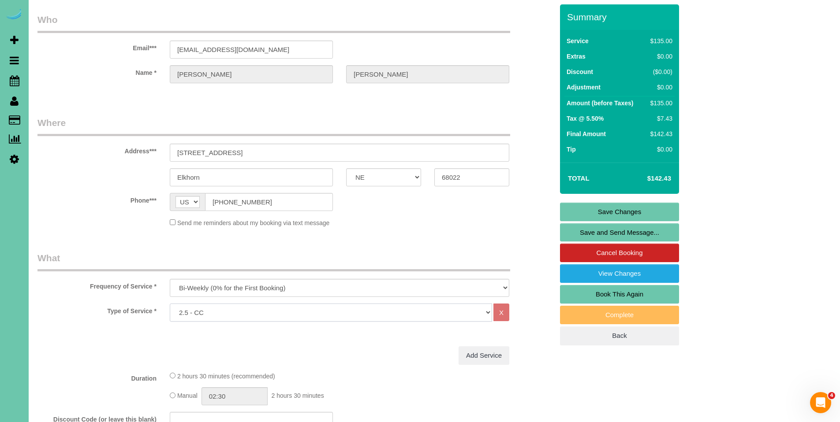
click at [474, 316] on select "Hourly 2.5 Hour Custom Clean 3.5 Hour Custom Clean commercial 1000 Square Feet …" at bounding box center [331, 313] width 322 height 18
select select "159"
click at [170, 304] on select "Hourly 2.5 Hour Custom Clean 3.5 Hour Custom Clean commercial 1000 Square Feet …" at bounding box center [331, 313] width 322 height 18
click at [637, 214] on link "Save Changes" at bounding box center [619, 212] width 119 height 19
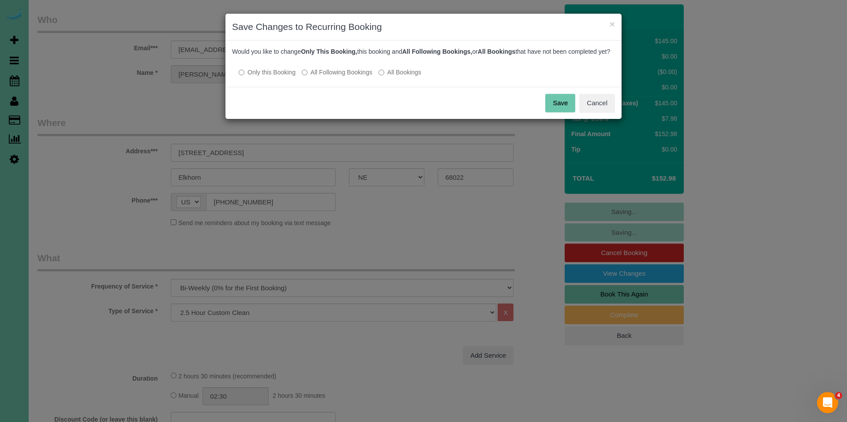
click at [351, 77] on label "All Following Bookings" at bounding box center [337, 72] width 71 height 9
click at [561, 112] on button "Save" at bounding box center [560, 103] width 30 height 19
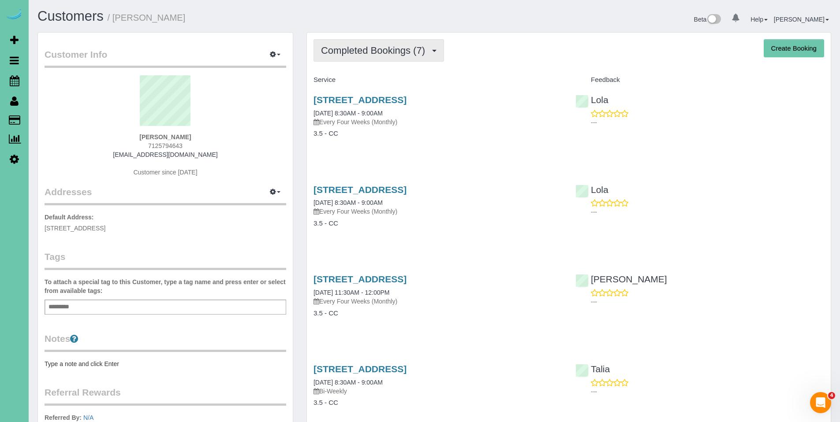
click at [382, 51] on span "Completed Bookings (7)" at bounding box center [375, 50] width 108 height 11
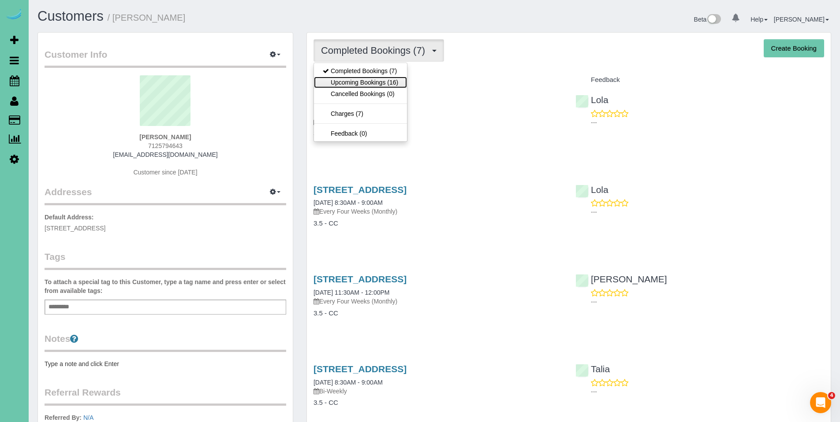
click at [373, 82] on link "Upcoming Bookings (16)" at bounding box center [360, 82] width 93 height 11
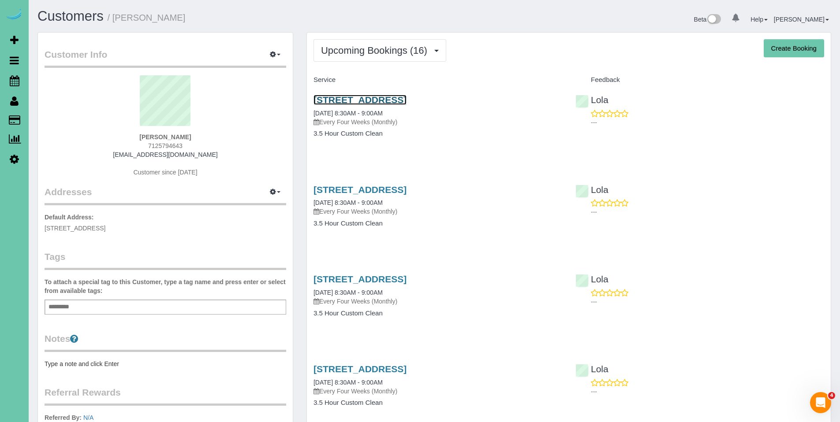
click at [381, 98] on link "[STREET_ADDRESS]" at bounding box center [360, 100] width 93 height 10
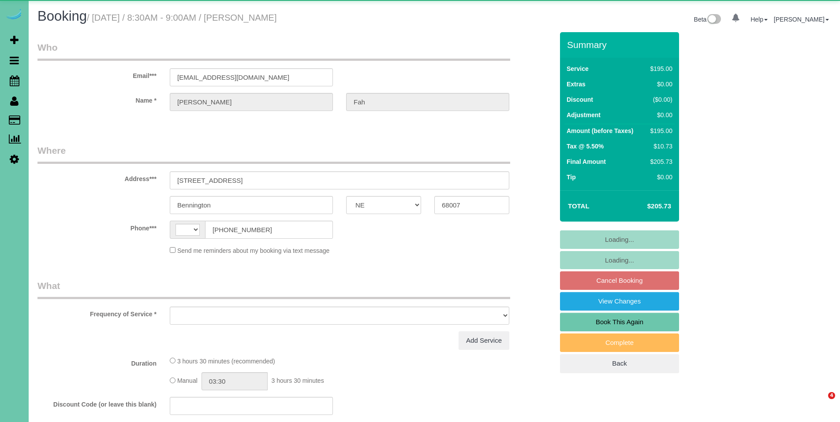
select select "NE"
select select "string:[GEOGRAPHIC_DATA]"
select select "object:690"
select select "string:fspay-9a4c8b42-a576-4f95-b06f-e0f1794a4fb2"
select select "number:37"
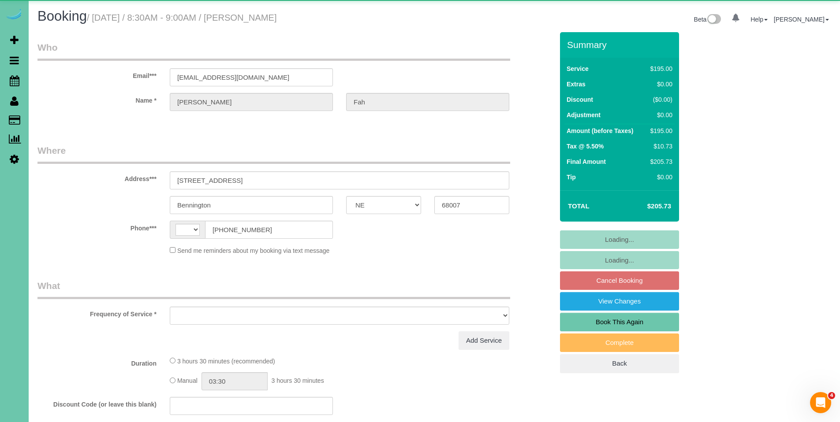
select select "number:42"
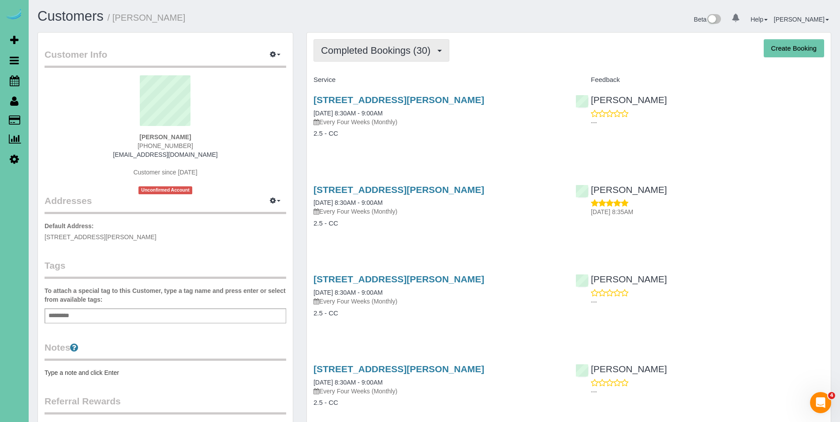
click at [356, 50] on span "Completed Bookings (30)" at bounding box center [378, 50] width 114 height 11
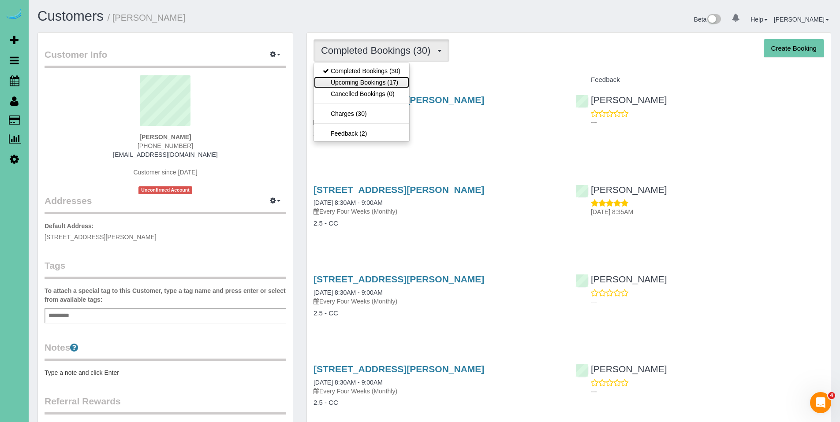
click at [355, 81] on link "Upcoming Bookings (17)" at bounding box center [361, 82] width 95 height 11
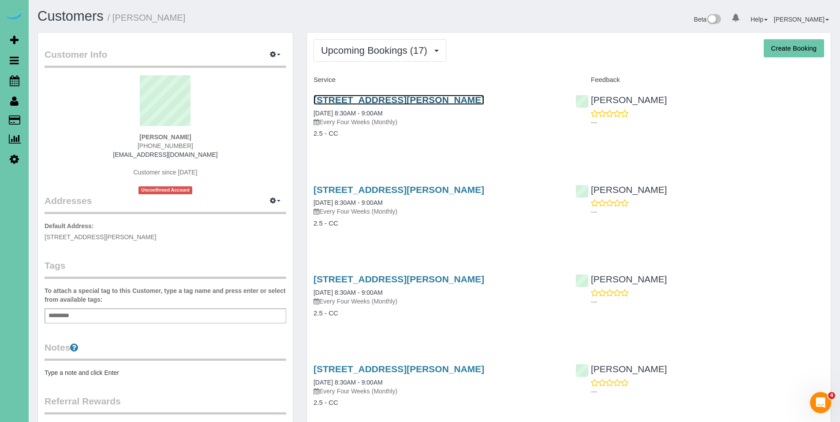
click at [368, 97] on link "12106 S 209th Ave, Gretna, NE 68028" at bounding box center [399, 100] width 171 height 10
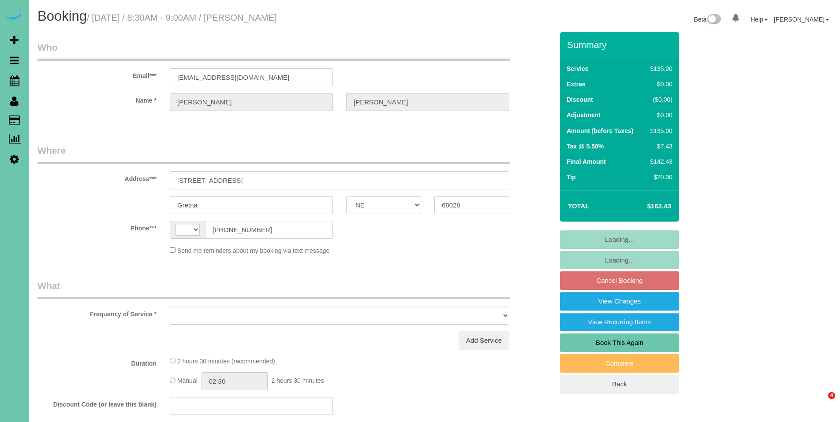
select select "NE"
select select "string:US"
select select "object:706"
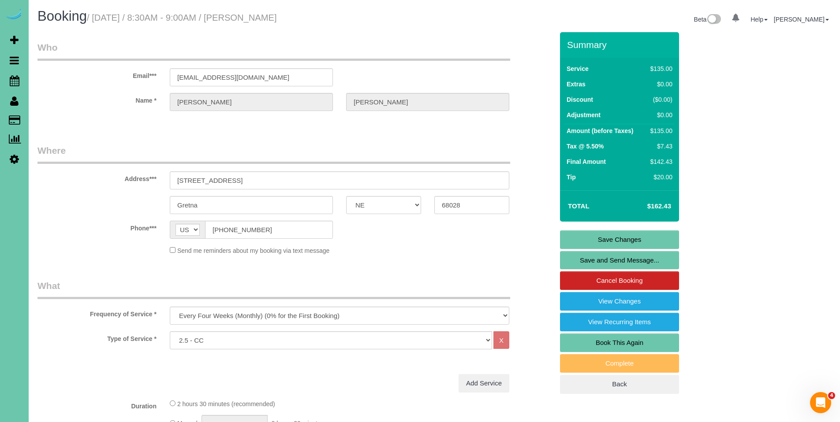
scroll to position [2, 0]
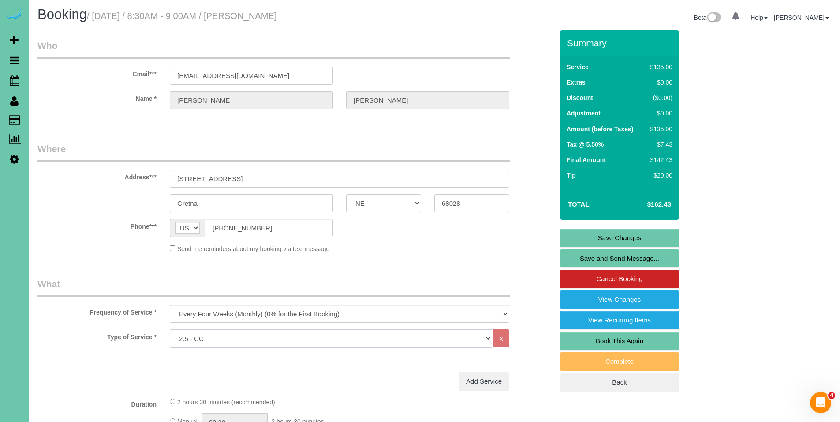
click at [489, 339] on select "Hourly 2.5 Hour Custom Clean 3.5 Hour Custom Clean commercial 1000 Square Feet …" at bounding box center [331, 339] width 322 height 18
select select "159"
click at [170, 330] on select "Hourly 2.5 Hour Custom Clean 3.5 Hour Custom Clean commercial 1000 Square Feet …" at bounding box center [331, 339] width 322 height 18
click at [620, 238] on link "Save Changes" at bounding box center [619, 238] width 119 height 19
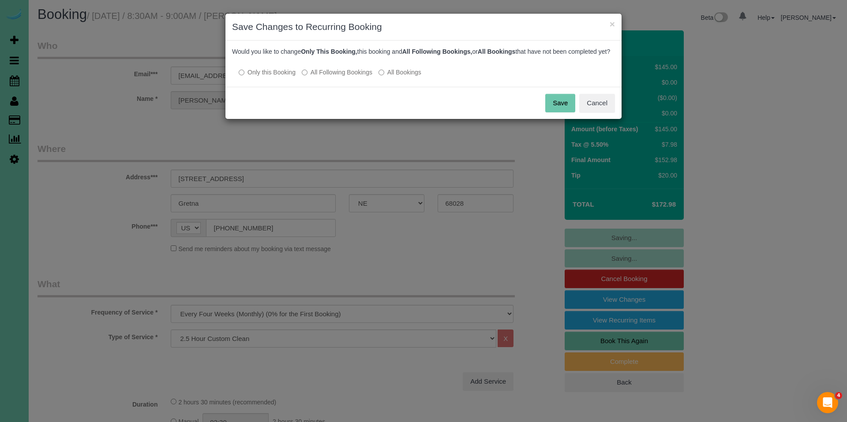
click at [321, 77] on label "All Following Bookings" at bounding box center [337, 72] width 71 height 9
click at [564, 112] on button "Save" at bounding box center [560, 103] width 30 height 19
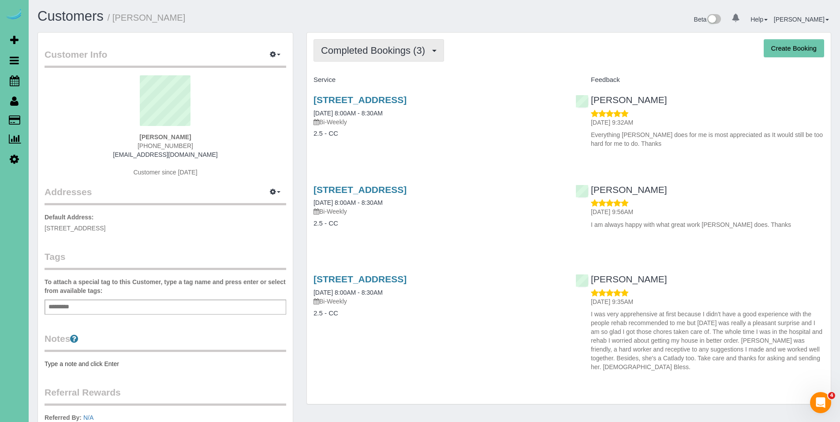
click at [353, 55] on span "Completed Bookings (3)" at bounding box center [375, 50] width 108 height 11
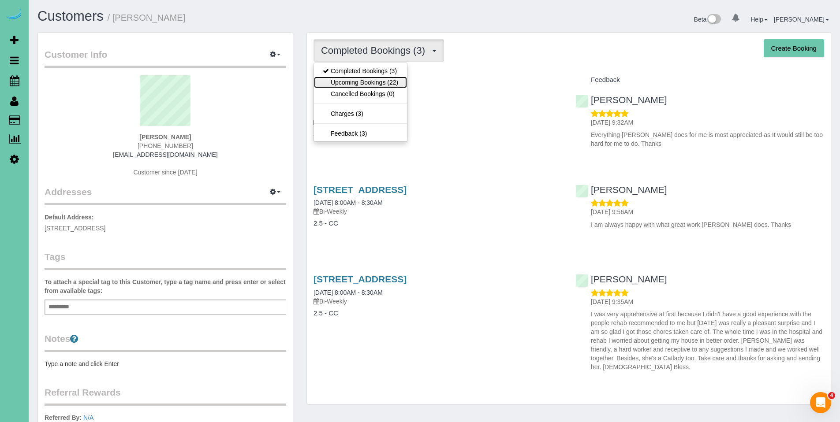
click at [350, 81] on link "Upcoming Bookings (22)" at bounding box center [360, 82] width 93 height 11
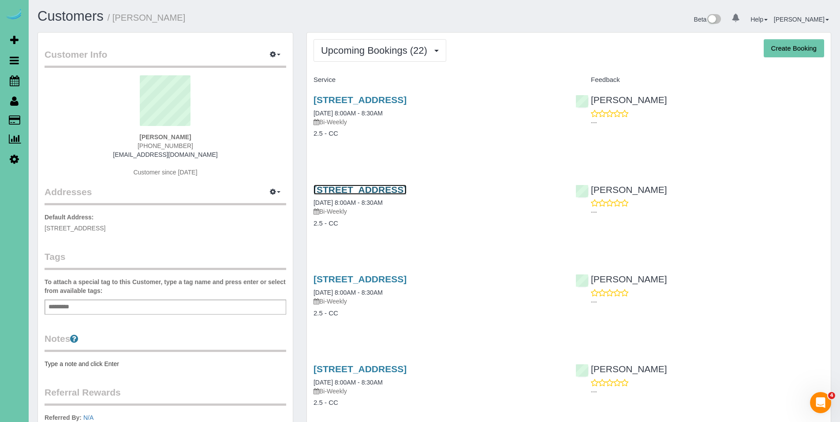
click at [370, 189] on link "8517 C St, Omaha, NE 68124" at bounding box center [360, 190] width 93 height 10
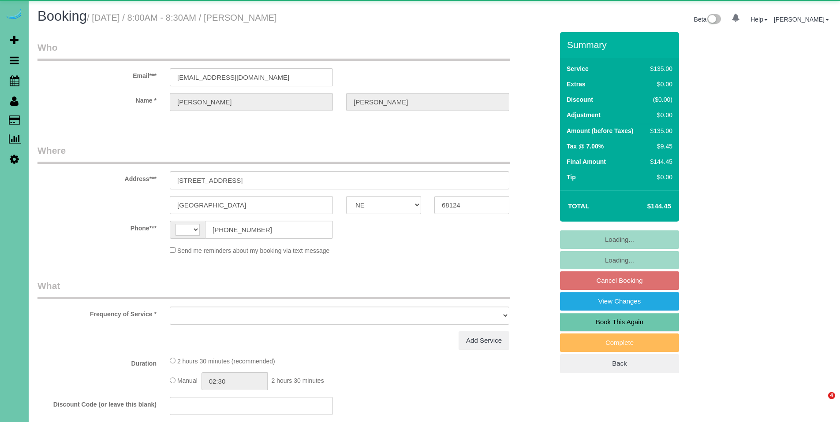
select select "NE"
select select "string:[GEOGRAPHIC_DATA]"
select select "object:650"
select select "string:fspay-385ca09b-7408-4aa4-8e1d-6f315c859d30"
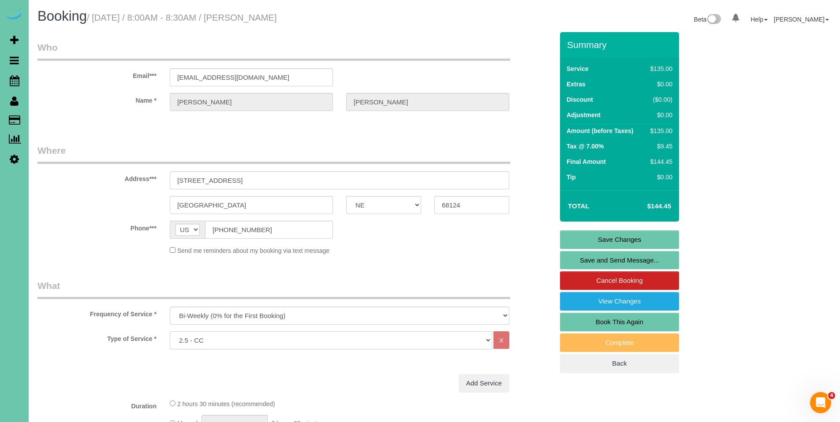
click at [380, 344] on select "Hourly 2.5 Hour Custom Clean 3.5 Hour Custom Clean commercial 1000 Square Feet …" at bounding box center [331, 341] width 322 height 18
select select "159"
click at [170, 332] on select "Hourly 2.5 Hour Custom Clean 3.5 Hour Custom Clean commercial 1000 Square Feet …" at bounding box center [331, 341] width 322 height 18
click at [620, 241] on link "Save Changes" at bounding box center [619, 240] width 119 height 19
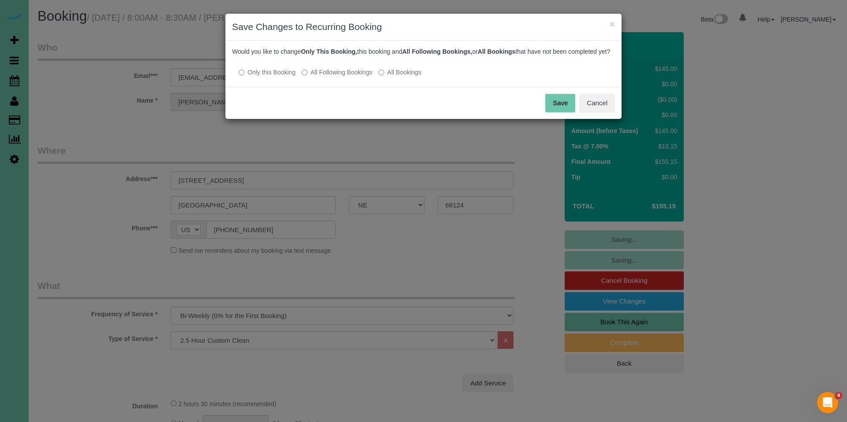
click at [330, 77] on label "All Following Bookings" at bounding box center [337, 72] width 71 height 9
click at [562, 110] on button "Save" at bounding box center [560, 103] width 30 height 19
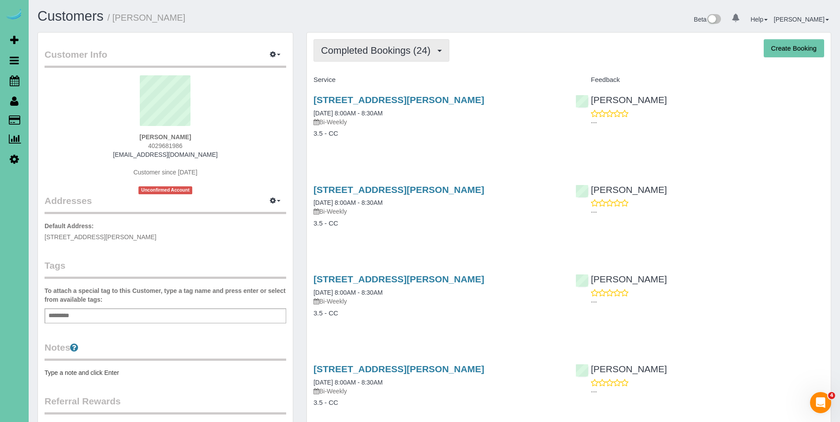
click at [384, 48] on span "Completed Bookings (24)" at bounding box center [378, 50] width 114 height 11
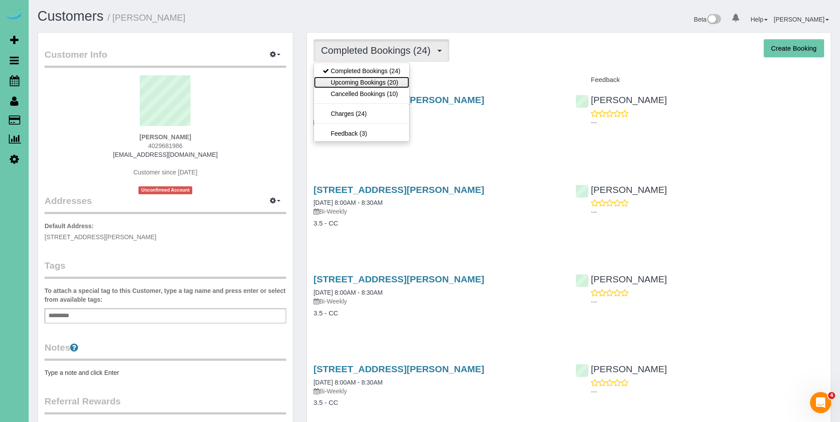
click at [371, 85] on link "Upcoming Bookings (20)" at bounding box center [361, 82] width 95 height 11
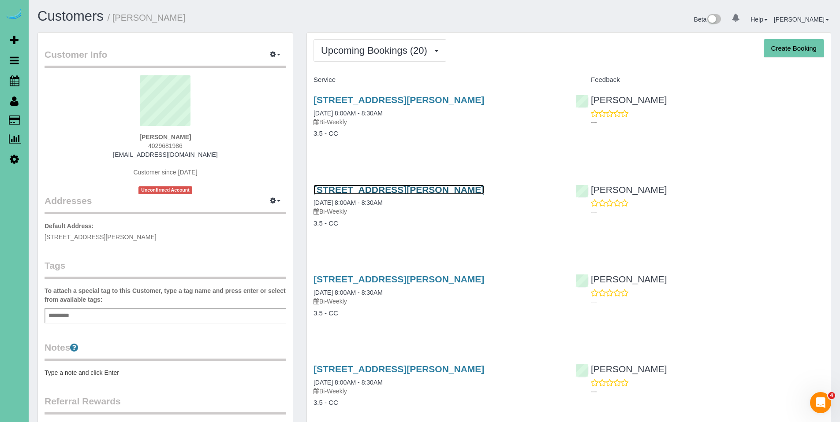
click at [362, 189] on link "112 Combs Rd, Bellevue, NE 68005" at bounding box center [399, 190] width 171 height 10
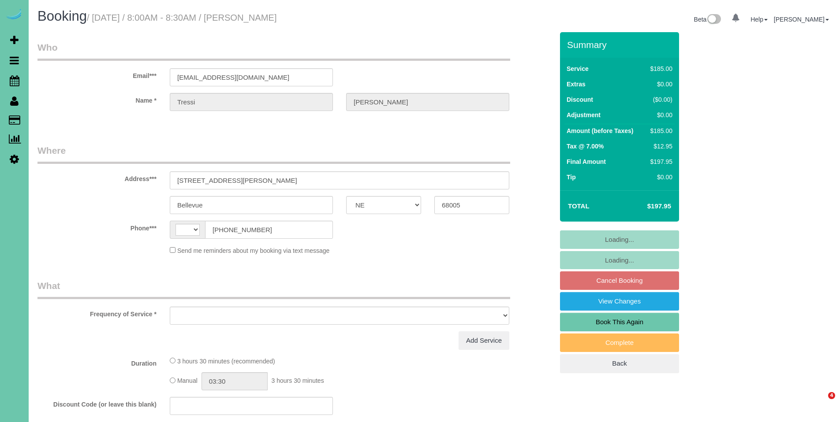
select select "NE"
select select "string:[GEOGRAPHIC_DATA]"
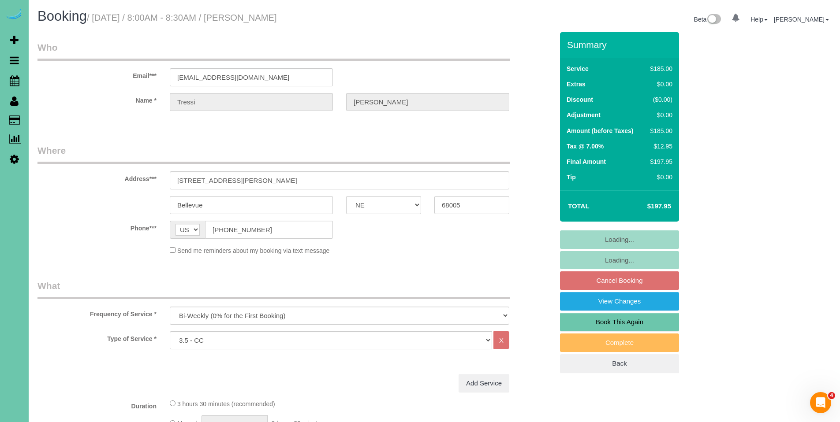
select select "object:636"
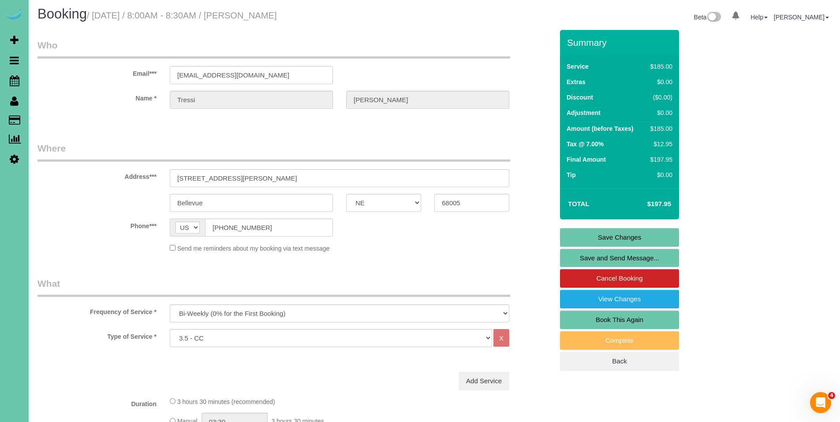
scroll to position [6, 0]
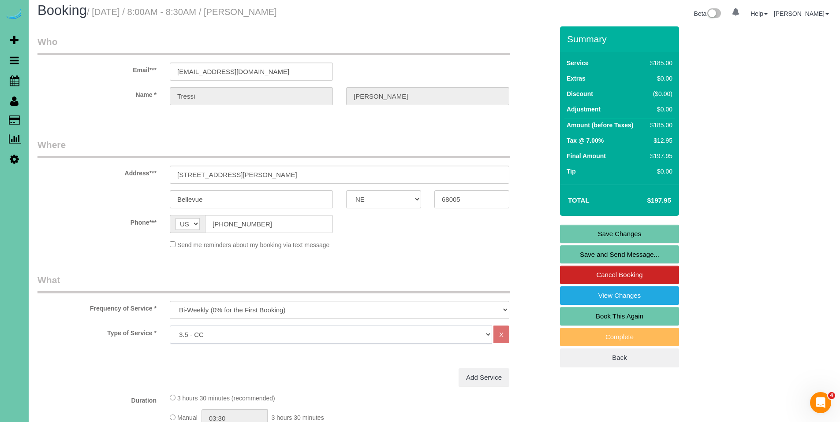
click at [452, 337] on select "Hourly 2.5 Hour Custom Clean 3.5 Hour Custom Clean commercial 1000 Square Feet …" at bounding box center [331, 335] width 322 height 18
select select "160"
click at [170, 326] on select "Hourly 2.5 Hour Custom Clean 3.5 Hour Custom Clean commercial 1000 Square Feet …" at bounding box center [331, 335] width 322 height 18
click at [628, 235] on link "Save Changes" at bounding box center [619, 234] width 119 height 19
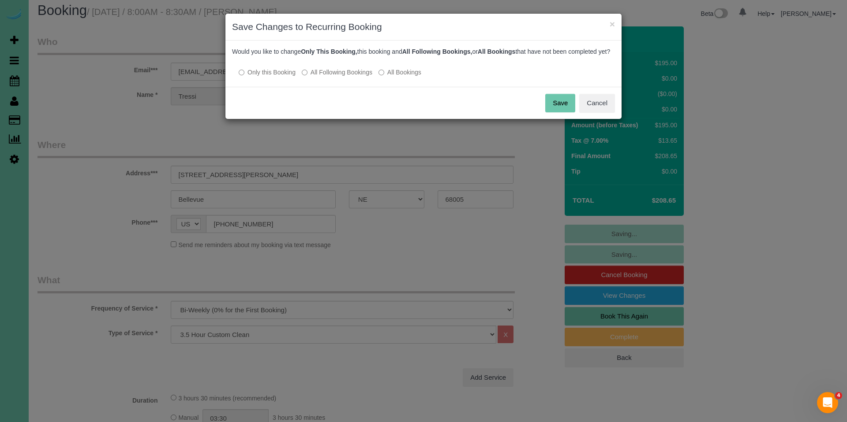
click at [351, 77] on label "All Following Bookings" at bounding box center [337, 72] width 71 height 9
click at [566, 111] on button "Save" at bounding box center [560, 103] width 30 height 19
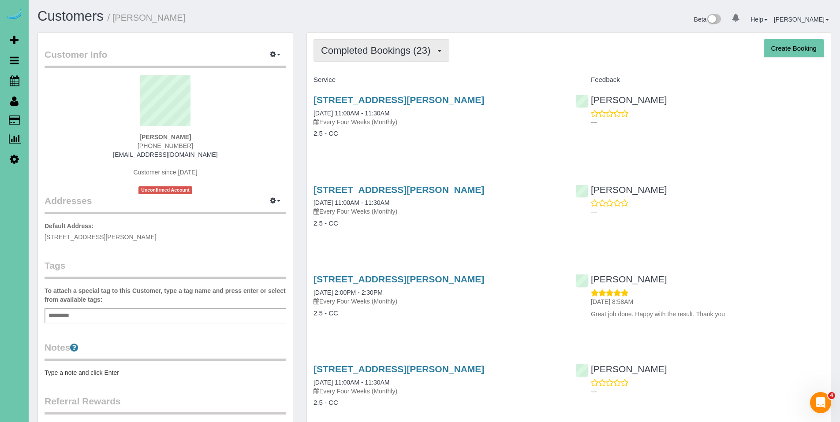
click at [374, 50] on span "Completed Bookings (23)" at bounding box center [378, 50] width 114 height 11
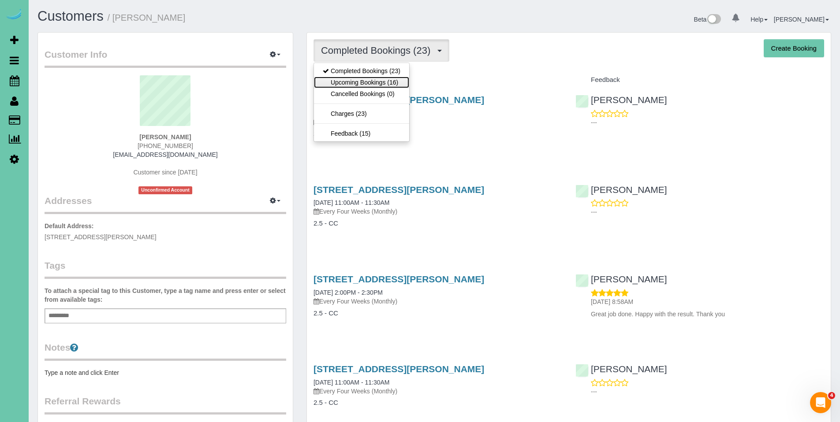
click at [367, 83] on link "Upcoming Bookings (16)" at bounding box center [361, 82] width 95 height 11
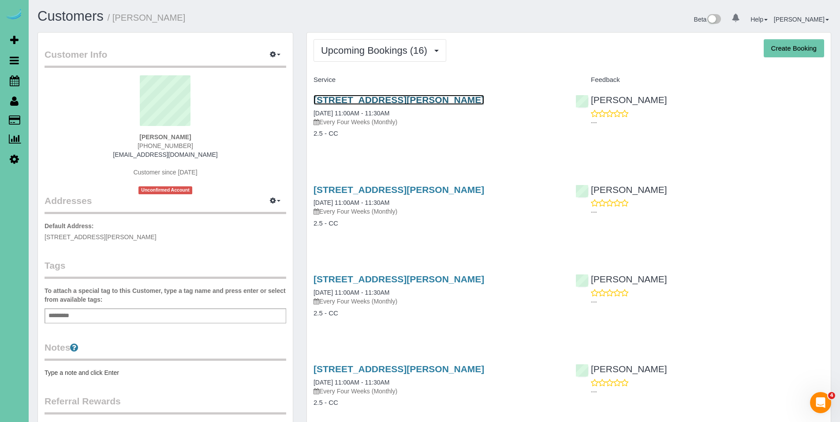
click at [377, 100] on link "[STREET_ADDRESS][PERSON_NAME]" at bounding box center [399, 100] width 171 height 10
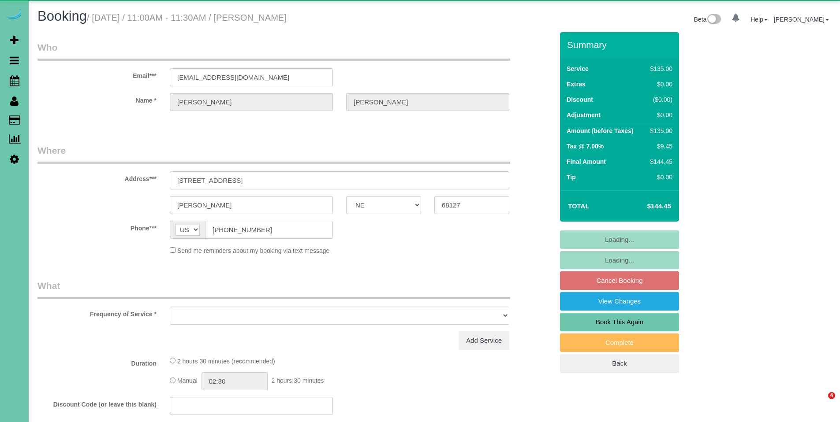
select select "NE"
select select "object:636"
select select "string:fspay-51a33ac0-9c7d-4190-953c-0268c4d63ea3"
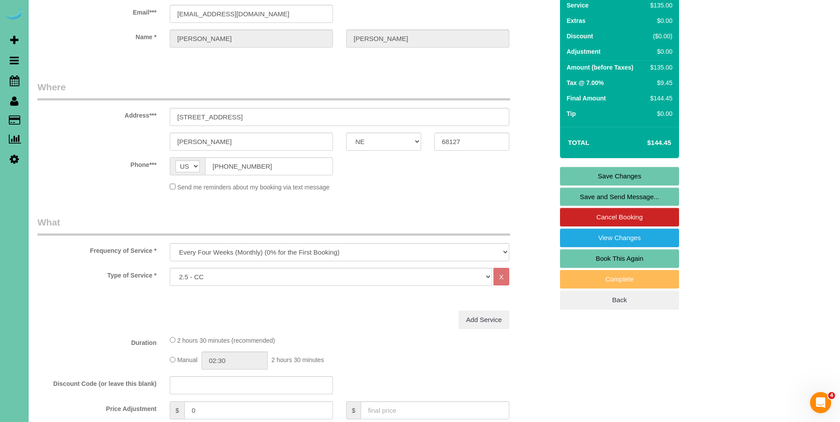
scroll to position [102, 0]
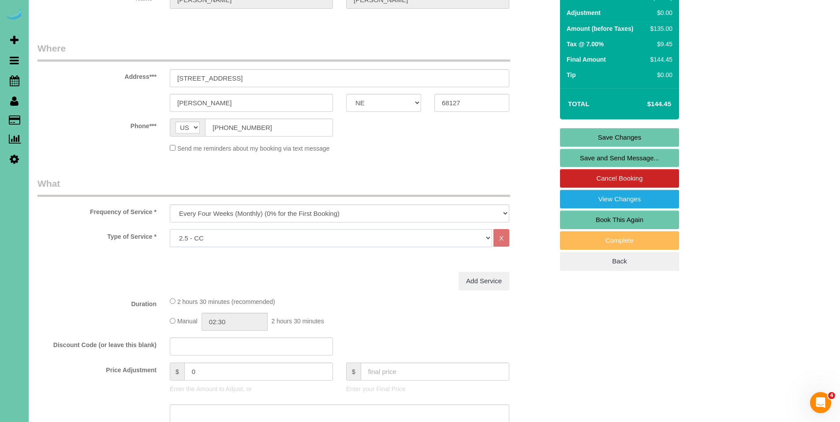
click at [397, 238] on select "Hourly 2.5 Hour Custom Clean 3.5 Hour Custom Clean commercial 1000 Square Feet …" at bounding box center [331, 238] width 322 height 18
select select "159"
click at [170, 229] on select "Hourly 2.5 Hour Custom Clean 3.5 Hour Custom Clean commercial 1000 Square Feet …" at bounding box center [331, 238] width 322 height 18
click at [611, 134] on link "Save Changes" at bounding box center [619, 137] width 119 height 19
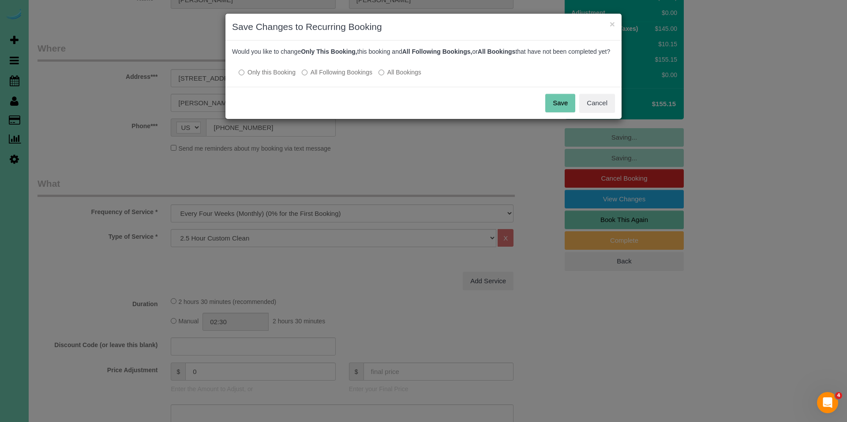
click at [369, 77] on label "All Following Bookings" at bounding box center [337, 72] width 71 height 9
click at [570, 110] on button "Save" at bounding box center [560, 103] width 30 height 19
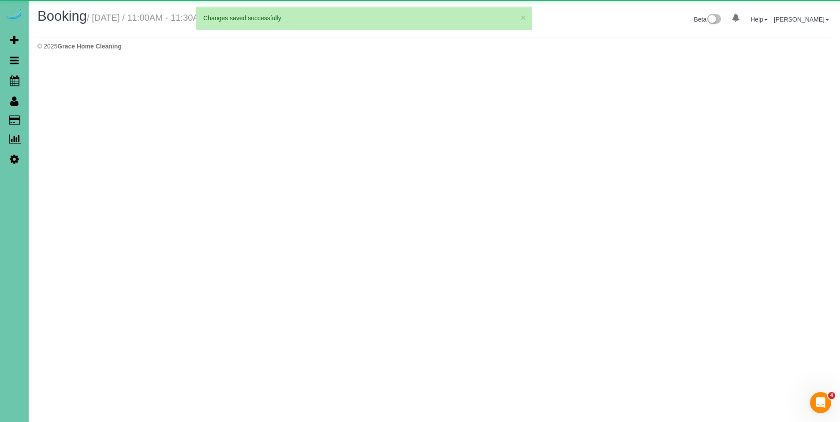
select select "NE"
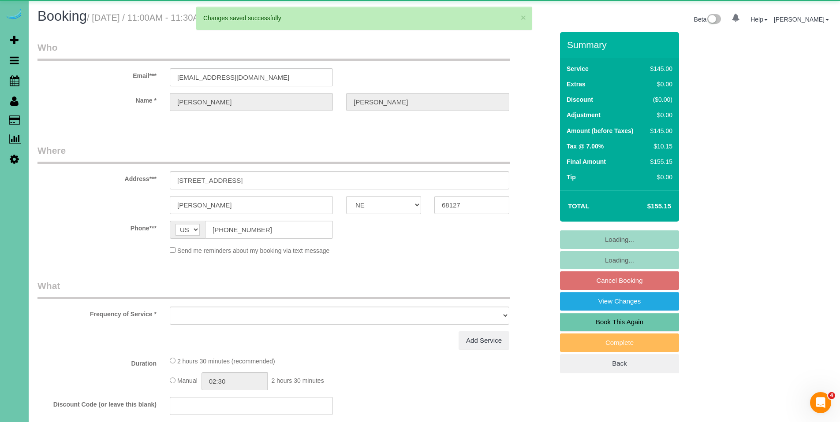
select select "object:1773"
select select "string:fspay-51a33ac0-9c7d-4190-953c-0268c4d63ea3"
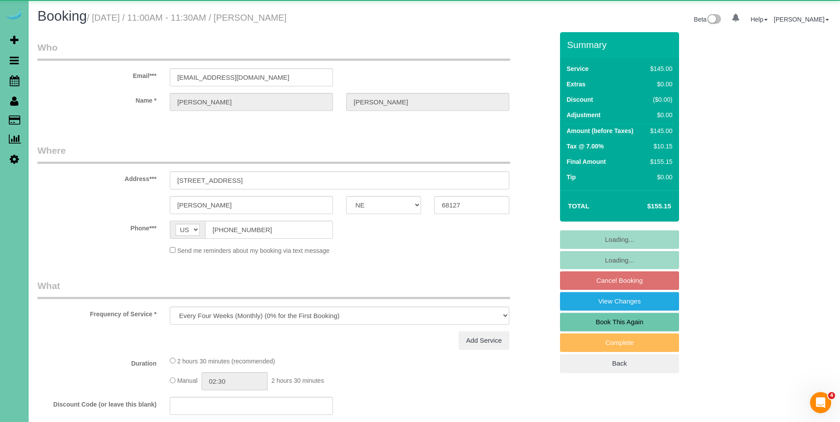
select select "object:1860"
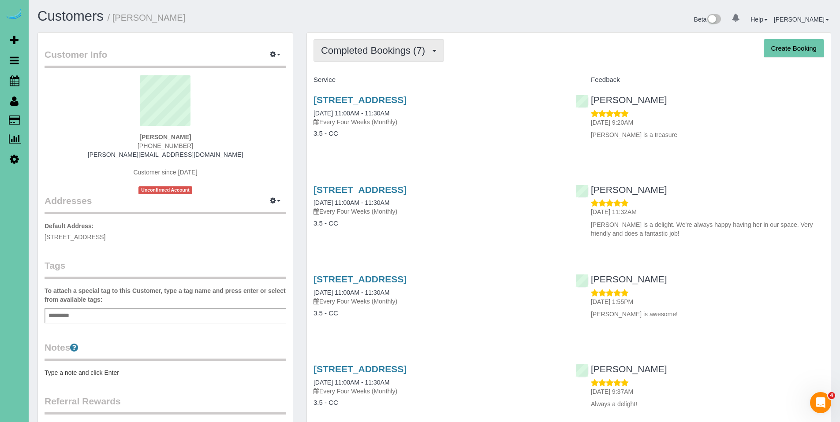
click at [356, 52] on span "Completed Bookings (7)" at bounding box center [375, 50] width 108 height 11
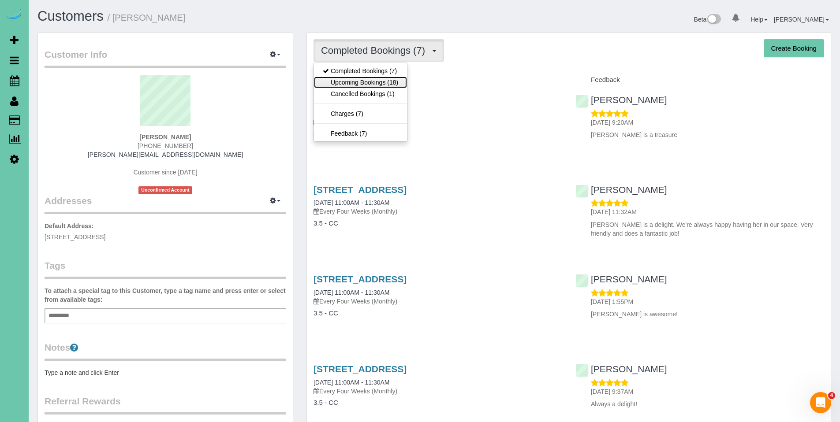
click at [354, 84] on link "Upcoming Bookings (18)" at bounding box center [360, 82] width 93 height 11
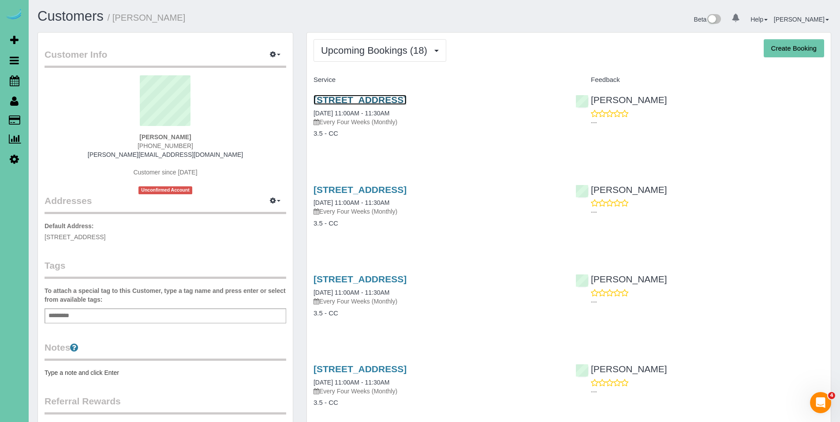
click at [354, 99] on link "[STREET_ADDRESS]" at bounding box center [360, 100] width 93 height 10
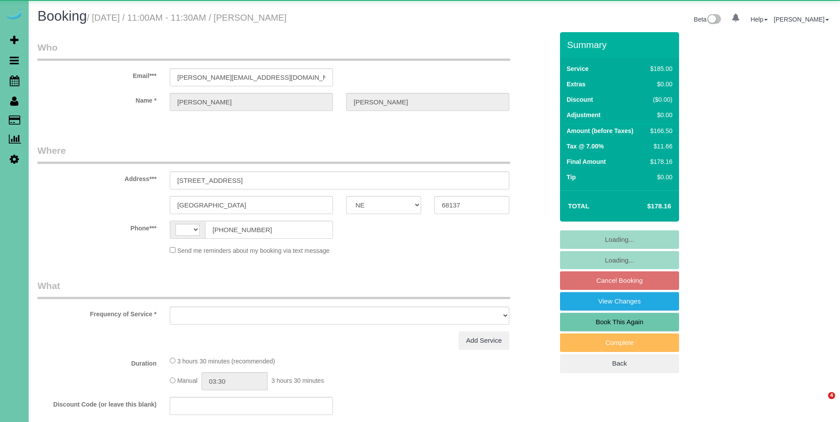
select select "NE"
select select "string:[GEOGRAPHIC_DATA]"
select select "string:fspay-ff1b081a-90fa-4dd8-bda6-6b3131623b51"
select select "object:833"
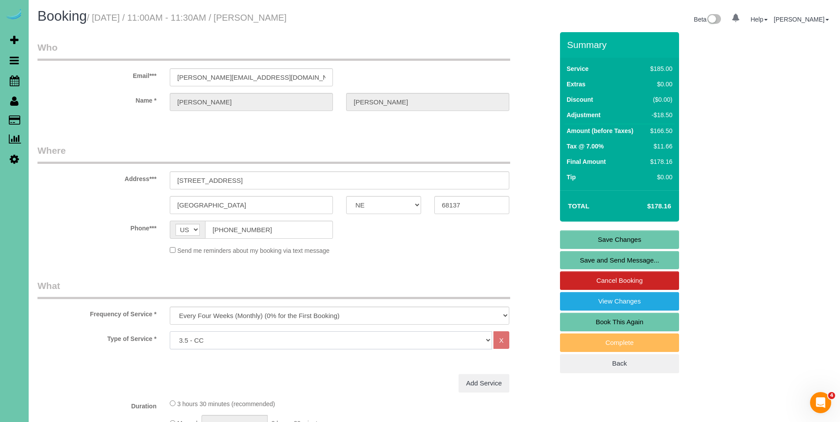
click at [435, 340] on select "Hourly 2.5 Hour Custom Clean 3.5 Hour Custom Clean commercial 1000 Square Feet …" at bounding box center [331, 341] width 322 height 18
select select "160"
click at [170, 332] on select "Hourly 2.5 Hour Custom Clean 3.5 Hour Custom Clean commercial 1000 Square Feet …" at bounding box center [331, 341] width 322 height 18
click at [639, 241] on link "Save Changes" at bounding box center [619, 240] width 119 height 19
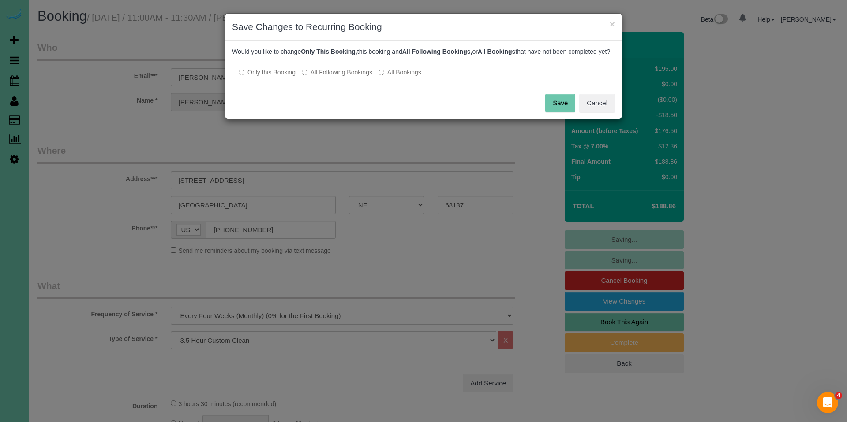
click at [329, 77] on label "All Following Bookings" at bounding box center [337, 72] width 71 height 9
click at [555, 107] on button "Save" at bounding box center [560, 103] width 30 height 19
